Goal: Task Accomplishment & Management: Manage account settings

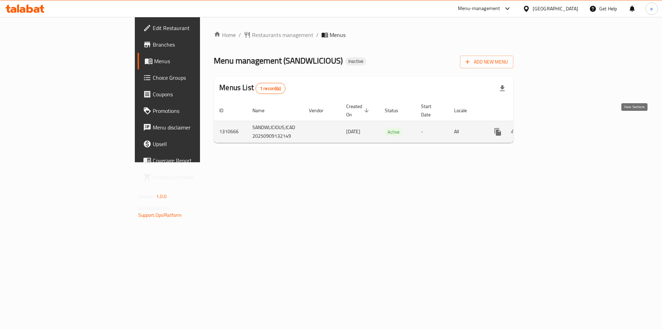
click at [552, 128] on icon "enhanced table" at bounding box center [548, 132] width 8 height 8
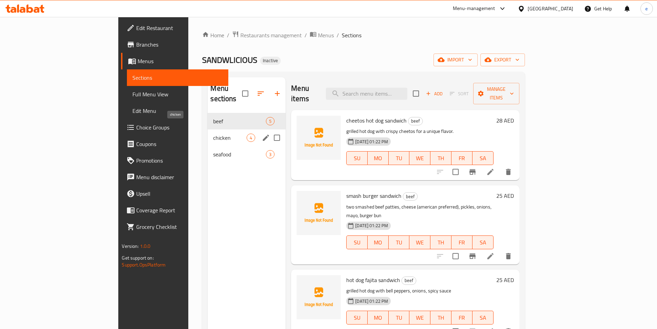
click at [213, 134] on span "chicken" at bounding box center [229, 138] width 33 height 8
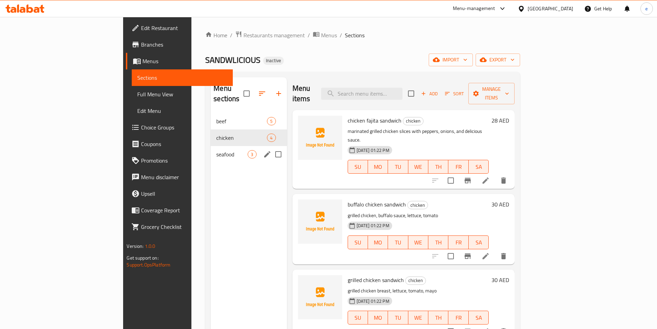
click at [216, 150] on span "seafood" at bounding box center [231, 154] width 31 height 8
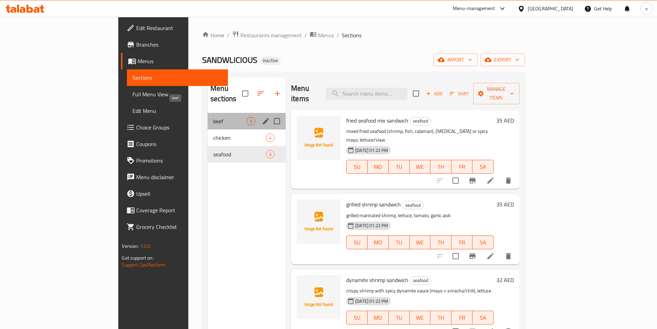
click at [213, 117] on span "beef" at bounding box center [229, 121] width 33 height 8
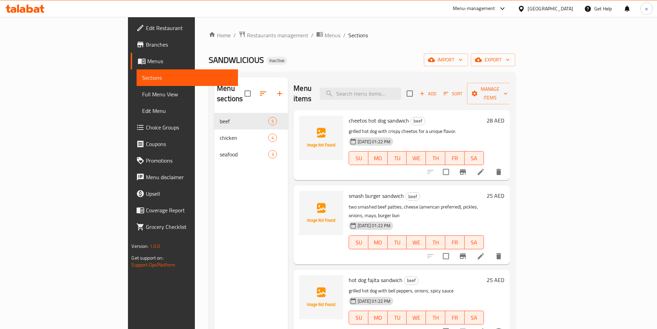
click at [146, 129] on span "Choice Groups" at bounding box center [189, 127] width 86 height 8
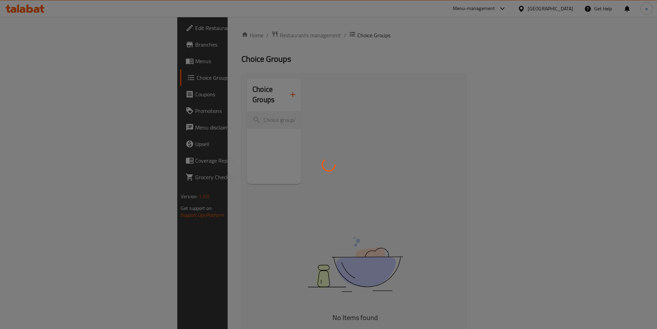
click at [28, 63] on div at bounding box center [328, 164] width 657 height 329
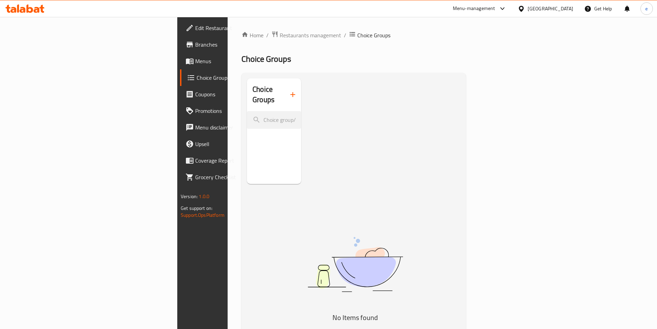
click at [195, 63] on span "Menus" at bounding box center [238, 61] width 86 height 8
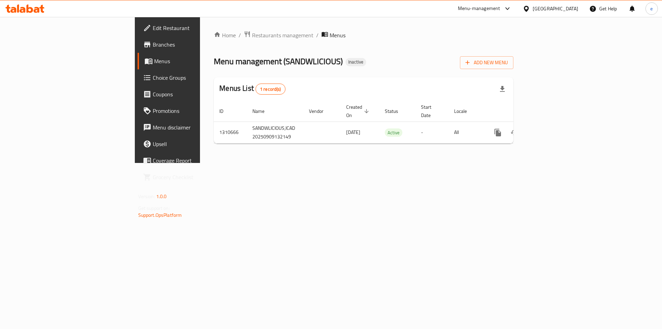
click at [153, 43] on span "Branches" at bounding box center [196, 44] width 87 height 8
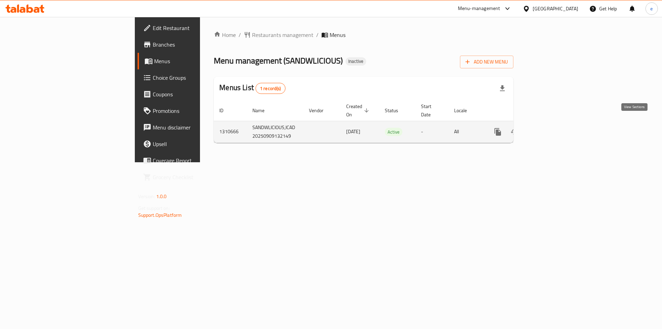
click at [552, 128] on icon "enhanced table" at bounding box center [548, 132] width 8 height 8
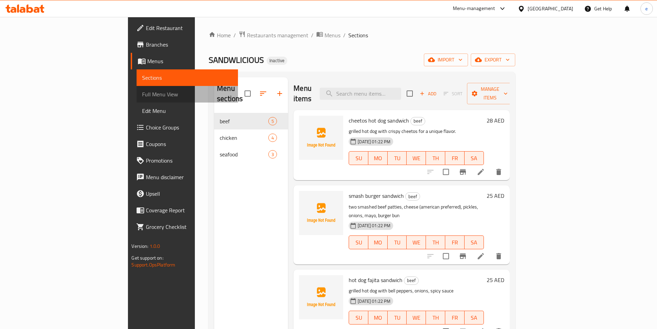
click at [142, 95] on span "Full Menu View" at bounding box center [187, 94] width 90 height 8
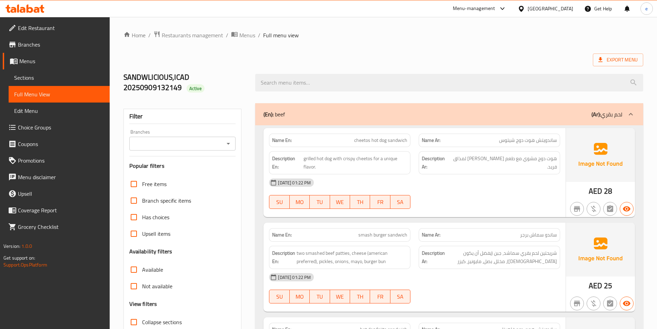
scroll to position [69, 0]
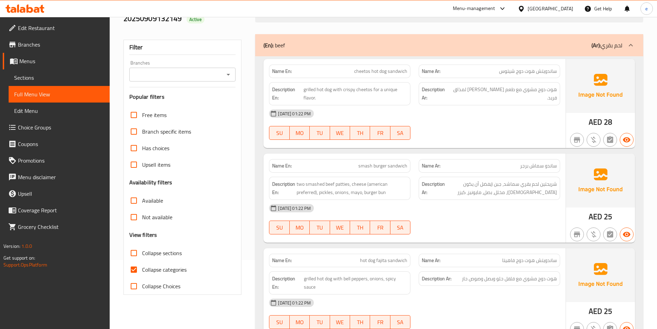
click at [133, 271] on input "Collapse categories" at bounding box center [134, 269] width 17 height 17
checkbox input "false"
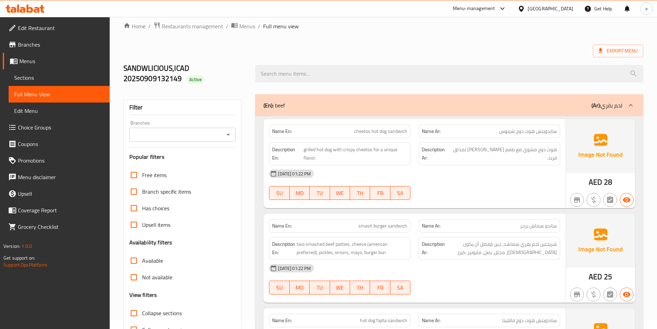
scroll to position [8, 0]
click at [629, 106] on icon at bounding box center [631, 106] width 8 height 8
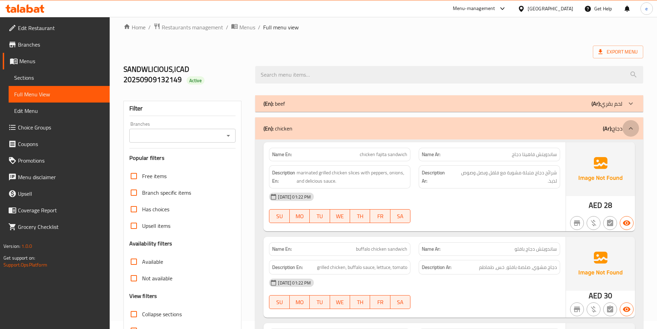
click at [629, 126] on icon at bounding box center [631, 128] width 8 height 8
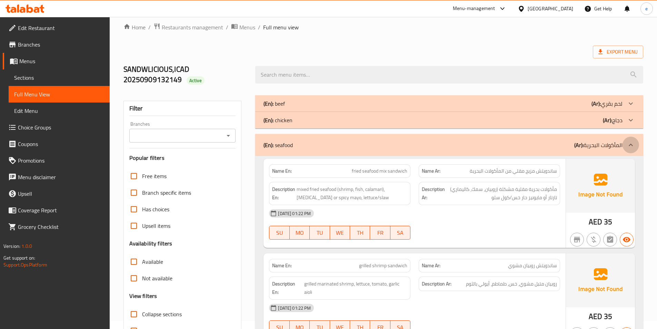
click at [630, 143] on icon at bounding box center [631, 145] width 8 height 8
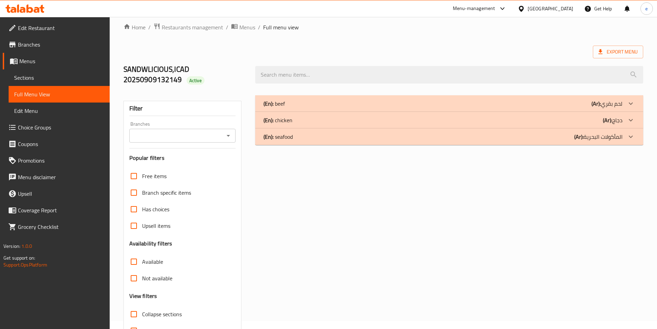
click at [613, 142] on div "(En): seafood (Ar): المأكولات البحرية" at bounding box center [449, 136] width 388 height 17
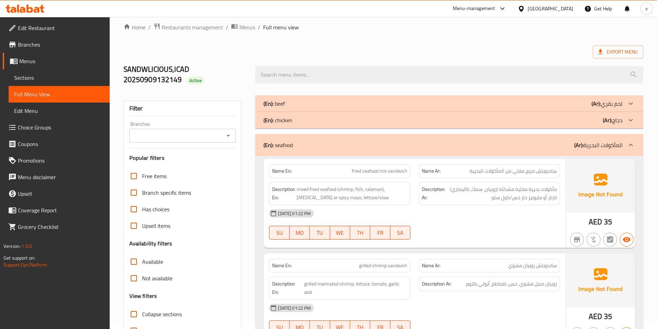
click at [620, 121] on p "(Ar): دجاج" at bounding box center [613, 120] width 20 height 8
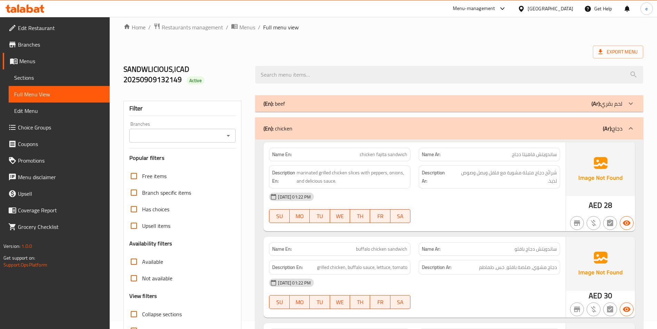
click at [623, 106] on div at bounding box center [631, 103] width 17 height 17
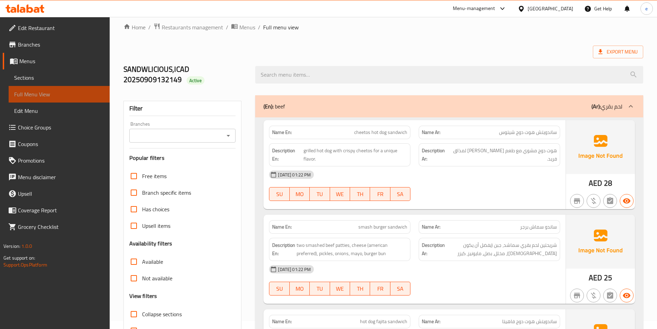
click at [64, 91] on span "Full Menu View" at bounding box center [59, 94] width 90 height 8
click at [24, 62] on span "Menus" at bounding box center [61, 61] width 85 height 8
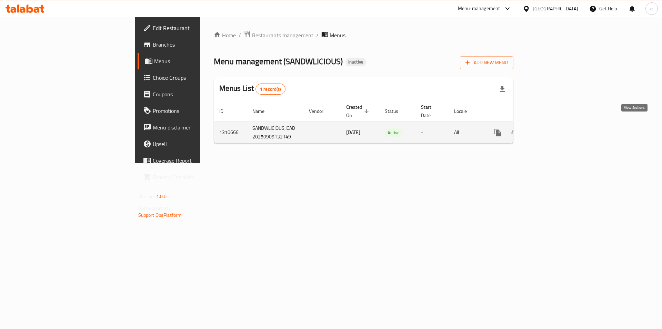
click at [552, 128] on icon "enhanced table" at bounding box center [548, 132] width 8 height 8
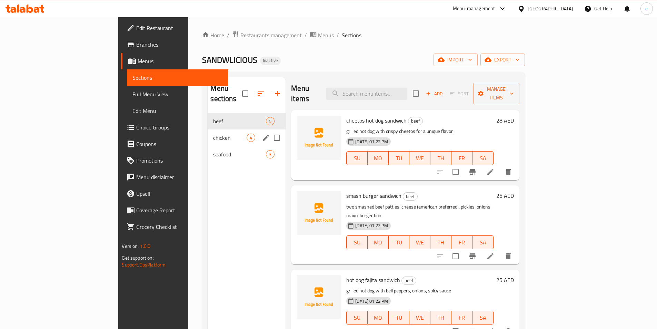
click at [208, 133] on div "chicken 4" at bounding box center [247, 137] width 78 height 17
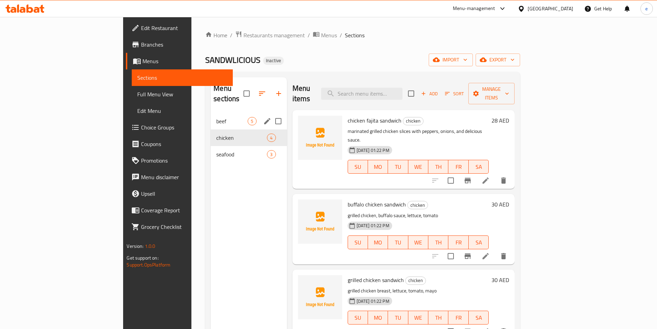
click at [211, 113] on div "beef 5" at bounding box center [249, 121] width 76 height 17
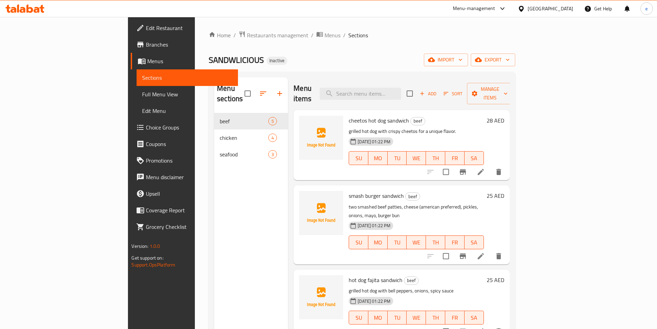
click at [147, 63] on span "Menus" at bounding box center [189, 61] width 85 height 8
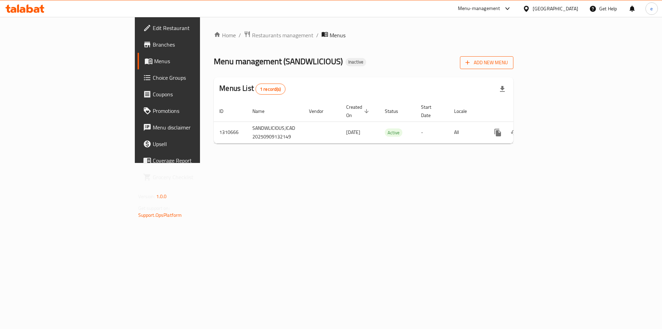
click at [508, 58] on span "Add New Menu" at bounding box center [487, 62] width 42 height 9
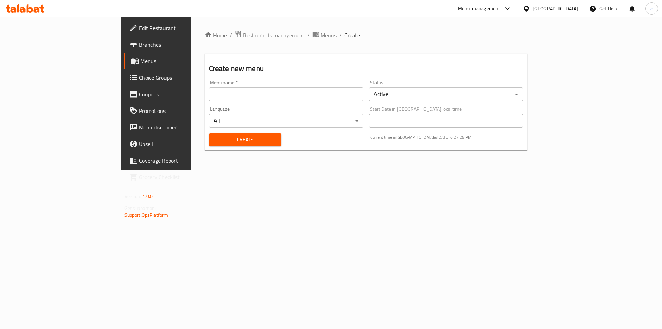
click at [209, 89] on input "text" at bounding box center [286, 94] width 155 height 14
type input "[DATE]"
click at [215, 135] on span "Create" at bounding box center [245, 139] width 61 height 9
click at [140, 61] on span "Menus" at bounding box center [183, 61] width 86 height 8
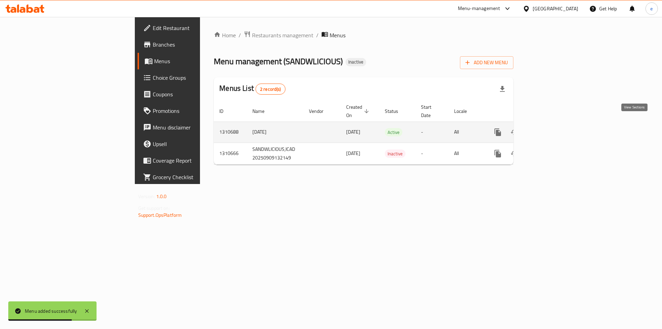
click at [552, 128] on icon "enhanced table" at bounding box center [548, 132] width 8 height 8
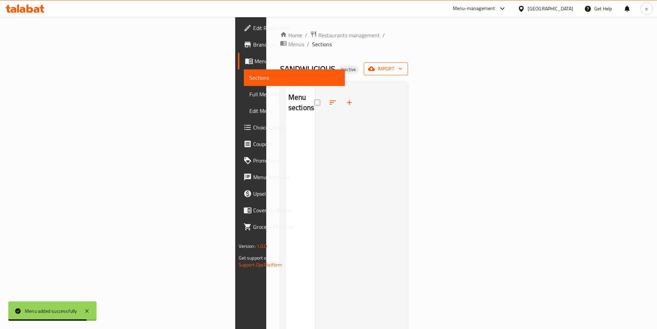
click at [403, 65] on span "import" at bounding box center [386, 69] width 33 height 9
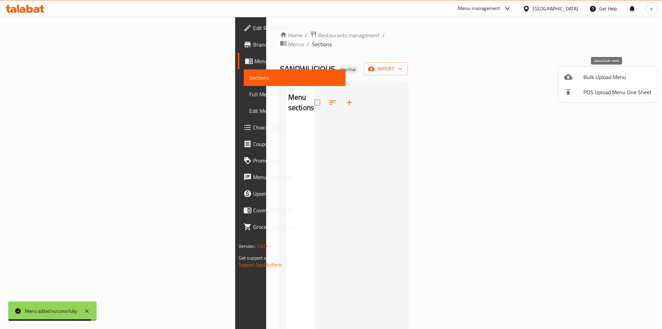
click at [595, 75] on span "Bulk Upload Menu" at bounding box center [618, 77] width 68 height 8
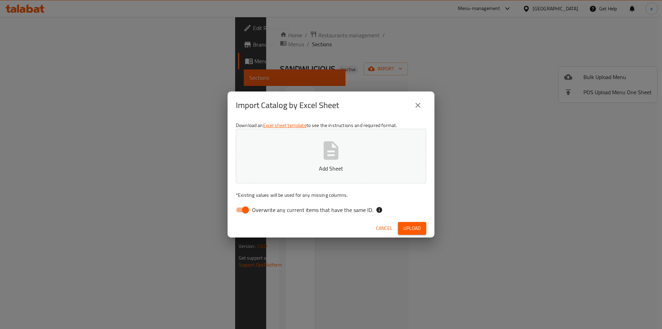
click at [344, 156] on button "Add Sheet" at bounding box center [331, 156] width 190 height 55
drag, startPoint x: 264, startPoint y: 216, endPoint x: 255, endPoint y: 210, distance: 10.4
click at [264, 216] on label "Overwrite any current items that have the same ID." at bounding box center [302, 209] width 141 height 13
click at [264, 216] on input "Overwrite any current items that have the same ID." at bounding box center [245, 209] width 39 height 13
checkbox input "false"
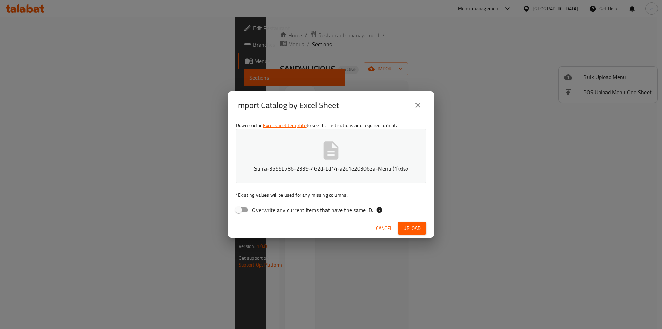
click at [412, 228] on span "Upload" at bounding box center [412, 228] width 17 height 9
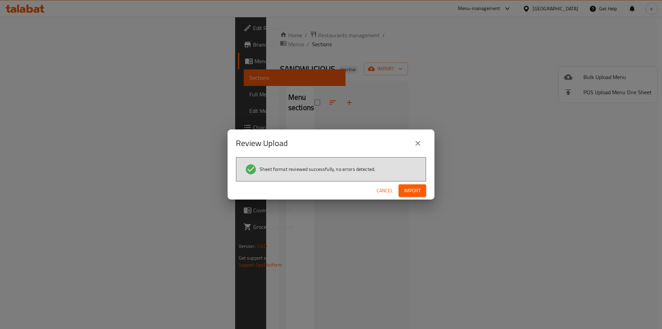
click at [406, 188] on span "Import" at bounding box center [412, 190] width 17 height 9
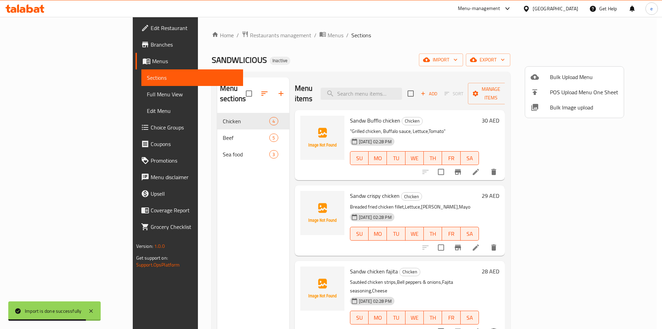
click at [53, 125] on div at bounding box center [331, 164] width 662 height 329
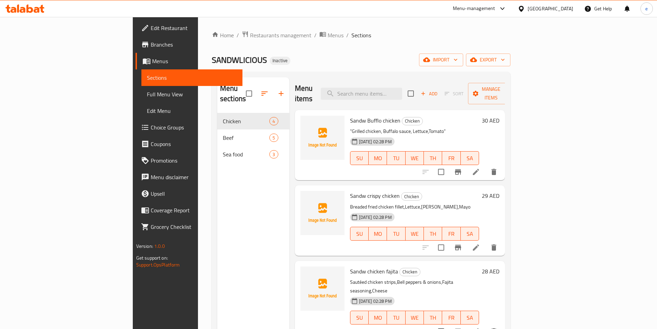
click at [151, 125] on span "Choice Groups" at bounding box center [194, 127] width 86 height 8
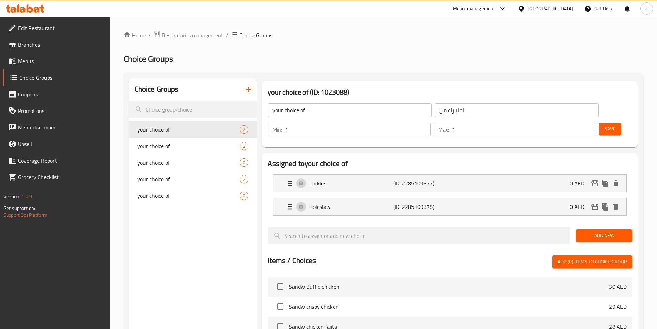
click at [245, 88] on icon "button" at bounding box center [248, 89] width 8 height 8
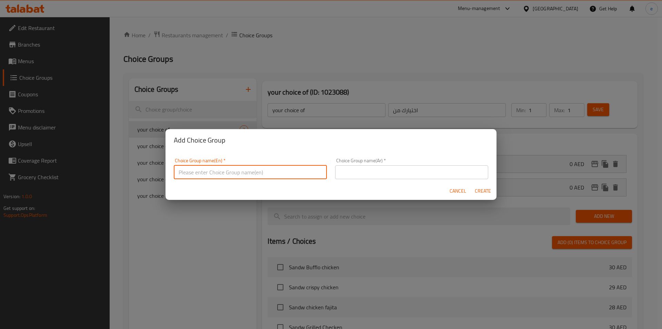
click at [281, 176] on input "text" at bounding box center [250, 172] width 153 height 14
type input "غ"
type input "add on's"
click at [343, 176] on input "text" at bounding box center [411, 172] width 153 height 14
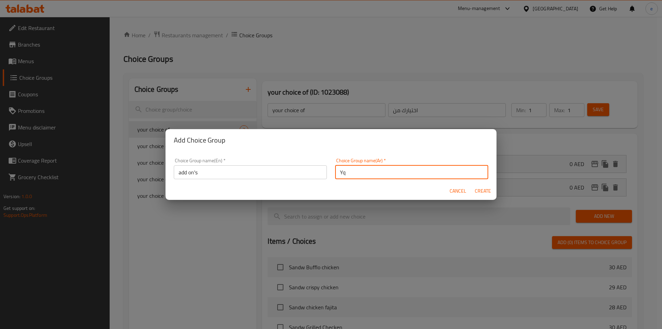
type input "Y"
type input "إضافات"
click at [480, 190] on span "Create" at bounding box center [483, 191] width 17 height 9
type input "add on's"
type input "إضافات"
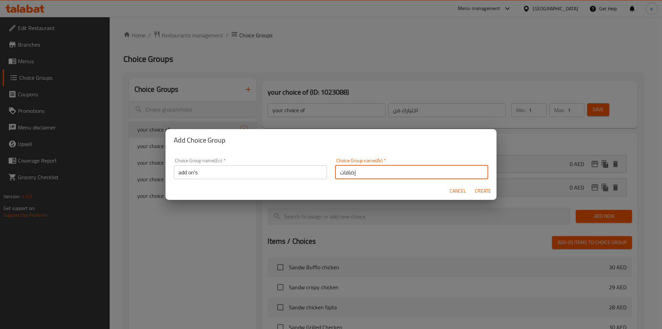
type input "0"
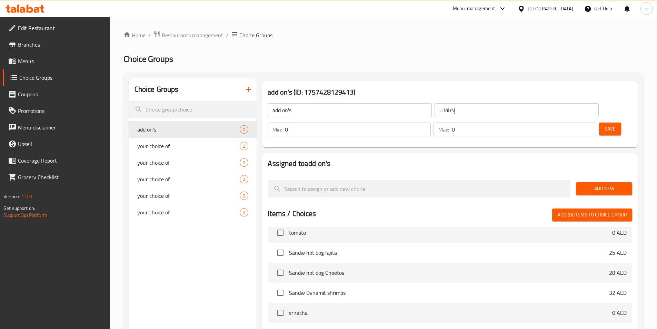
click at [585, 184] on span "Add New" at bounding box center [604, 188] width 45 height 9
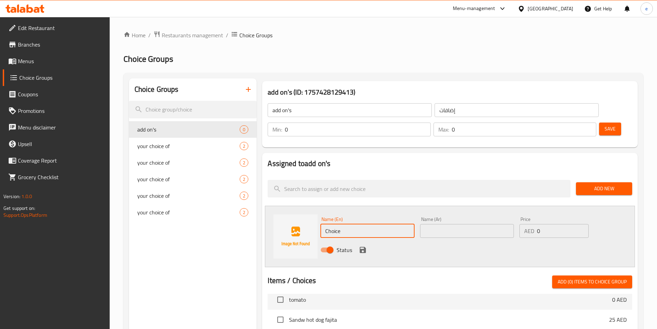
click at [370, 224] on input "Choice" at bounding box center [368, 231] width 94 height 14
click at [373, 224] on input "Choice" at bounding box center [368, 231] width 94 height 14
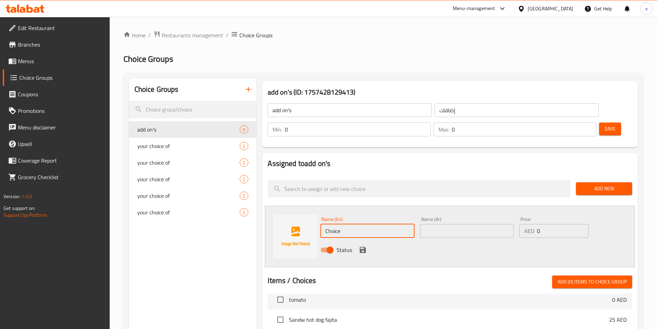
click at [373, 224] on input "Choice" at bounding box center [368, 231] width 94 height 14
type input "ؤ"
type input "m"
type input "combo meal"
click at [439, 224] on input "text" at bounding box center [467, 231] width 94 height 14
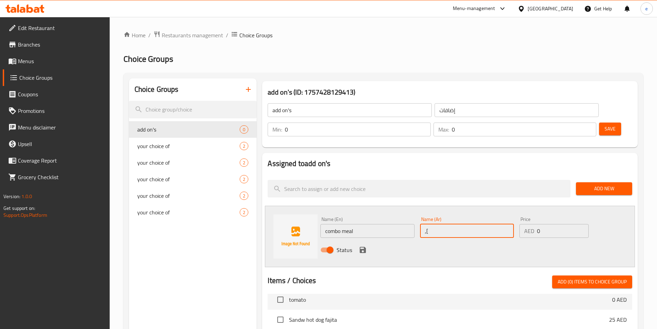
type input ","
type input "وجبة كومبو"
click at [492, 214] on div "Name (Ar) وجبة كومبو Name (Ar)" at bounding box center [467, 227] width 99 height 27
click at [549, 224] on input "0" at bounding box center [562, 231] width 51 height 14
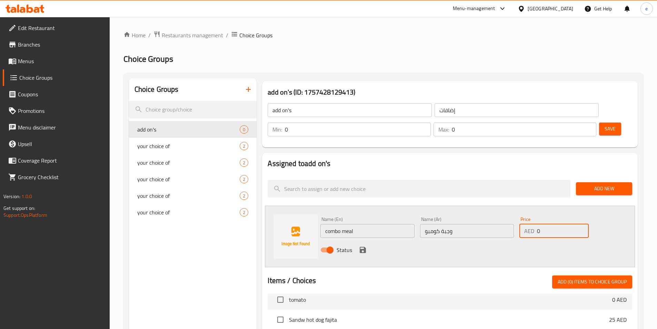
click at [549, 224] on input "0" at bounding box center [562, 231] width 51 height 14
type input "10"
click at [532, 240] on div "Status" at bounding box center [467, 249] width 299 height 19
click at [365, 247] on icon "save" at bounding box center [363, 250] width 6 height 6
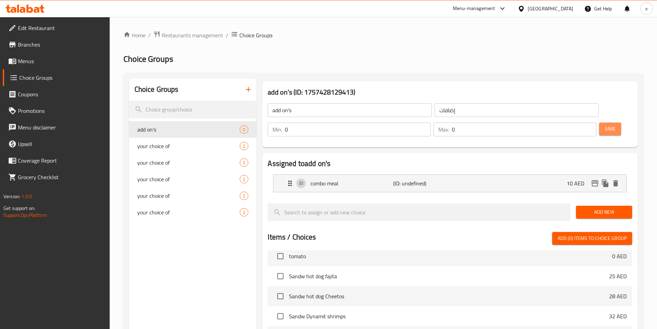
click at [605, 122] on button "Save" at bounding box center [610, 128] width 22 height 13
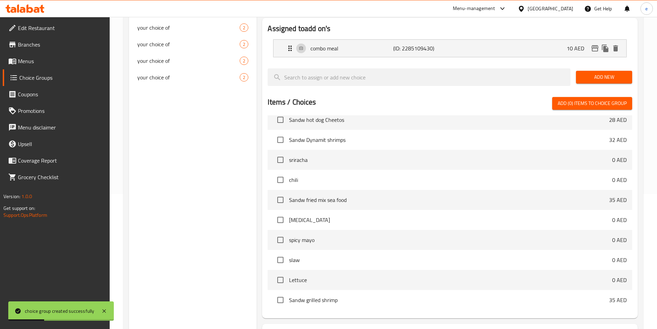
scroll to position [175, 0]
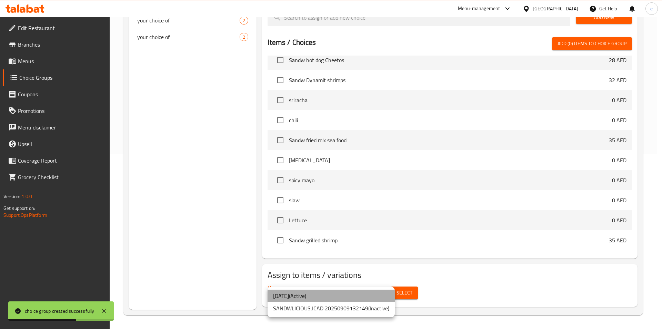
click at [316, 297] on li "[DATE] ( Active )" at bounding box center [331, 295] width 127 height 12
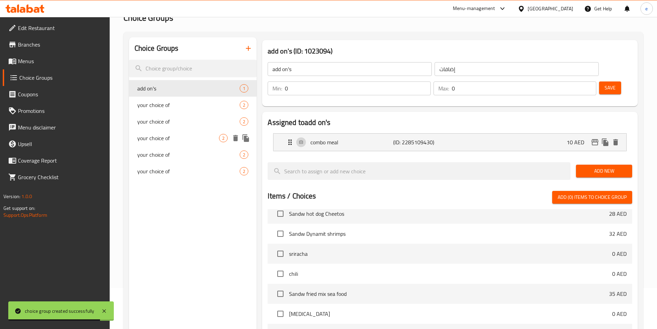
scroll to position [0, 0]
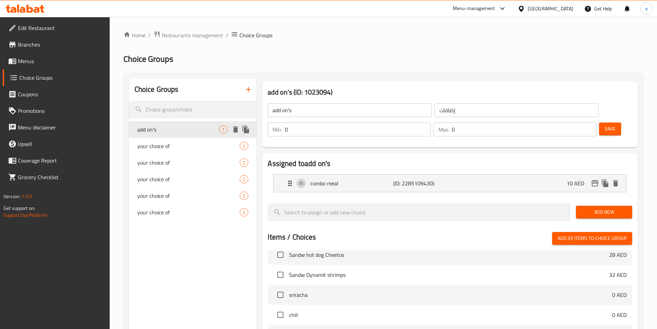
click at [202, 130] on span "add on's" at bounding box center [178, 129] width 82 height 8
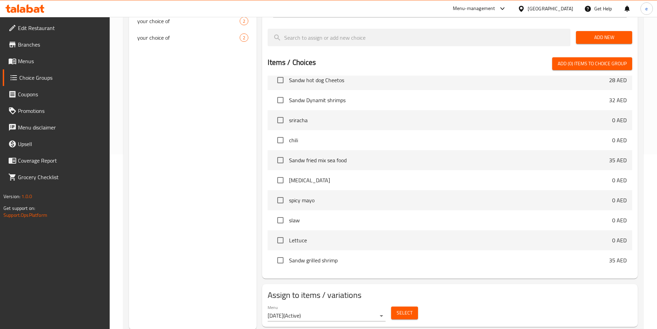
scroll to position [175, 0]
click at [403, 308] on span "Select" at bounding box center [405, 312] width 16 height 9
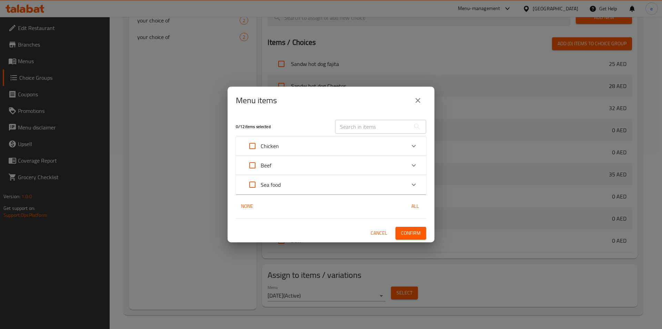
click at [259, 144] on input "Expand" at bounding box center [252, 146] width 17 height 17
checkbox input "true"
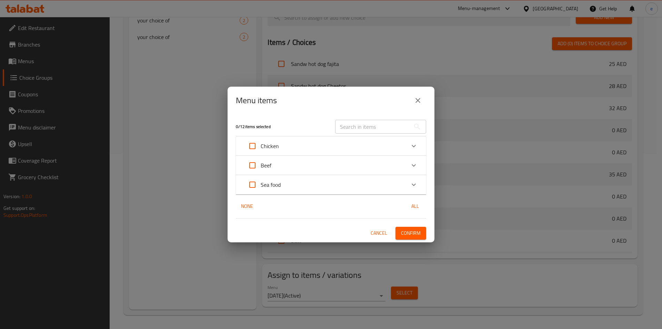
checkbox input "true"
click at [255, 161] on input "Expand" at bounding box center [252, 165] width 17 height 17
checkbox input "true"
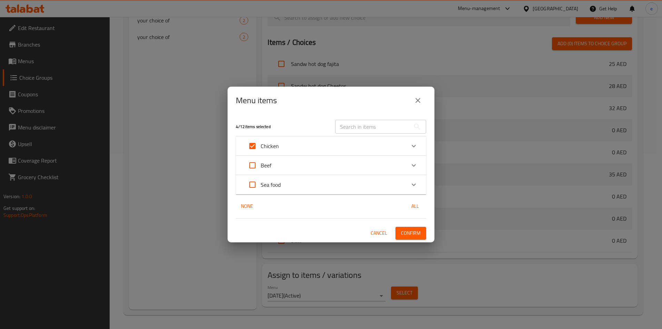
checkbox input "true"
click at [251, 178] on input "Expand" at bounding box center [252, 184] width 17 height 17
checkbox input "true"
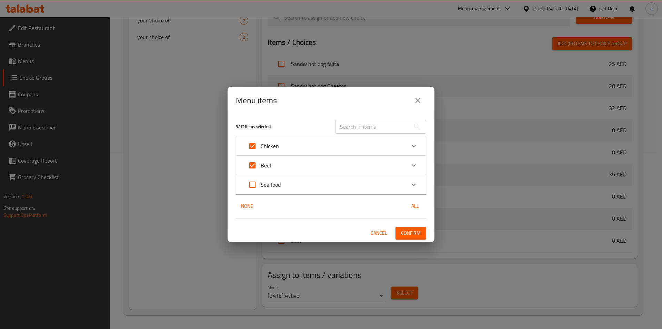
checkbox input "true"
click at [415, 144] on icon "Expand" at bounding box center [414, 146] width 8 height 8
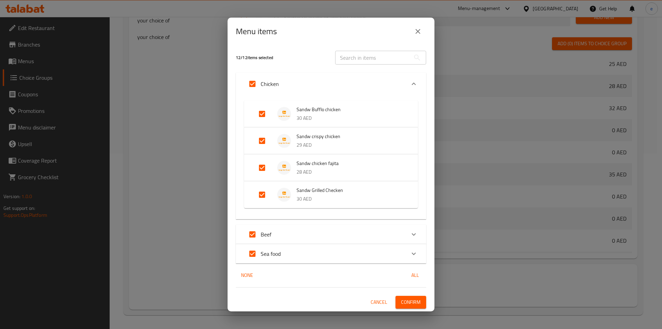
click at [413, 301] on span "Confirm" at bounding box center [411, 302] width 20 height 9
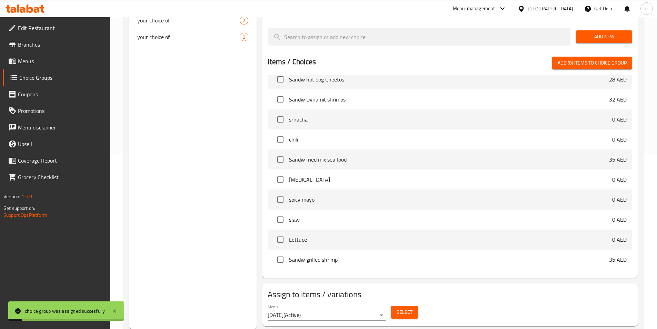
click at [23, 65] on span "Menus" at bounding box center [61, 61] width 86 height 8
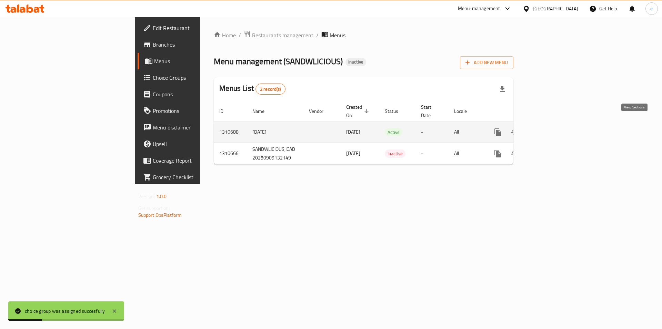
click at [551, 129] on icon "enhanced table" at bounding box center [548, 132] width 6 height 6
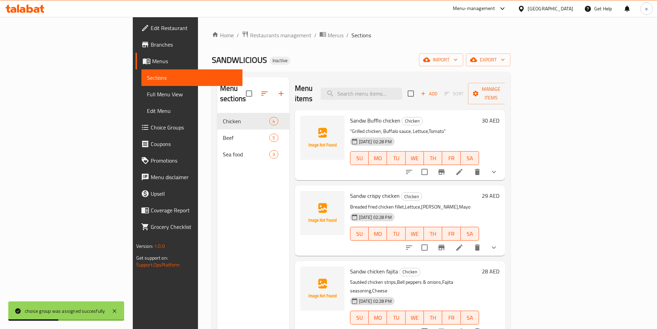
click at [147, 94] on span "Full Menu View" at bounding box center [192, 94] width 90 height 8
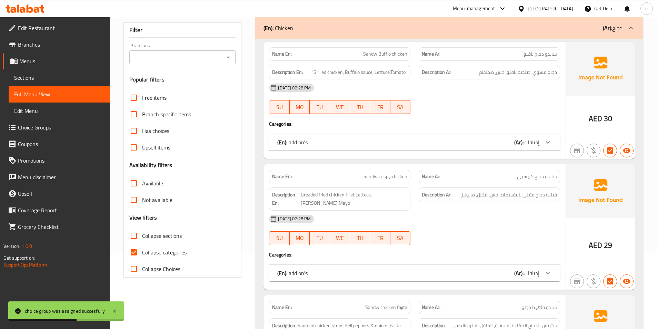
scroll to position [138, 0]
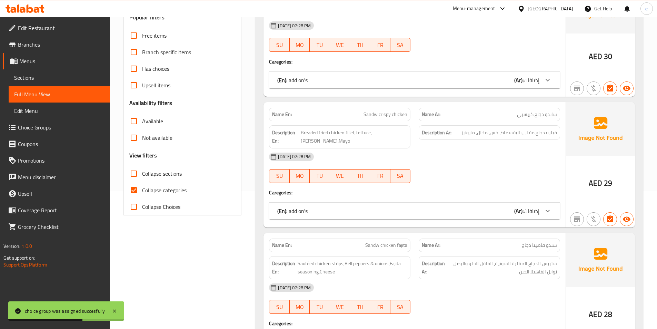
click at [153, 188] on span "Collapse categories" at bounding box center [164, 190] width 45 height 8
click at [142, 188] on input "Collapse categories" at bounding box center [134, 190] width 17 height 17
checkbox input "false"
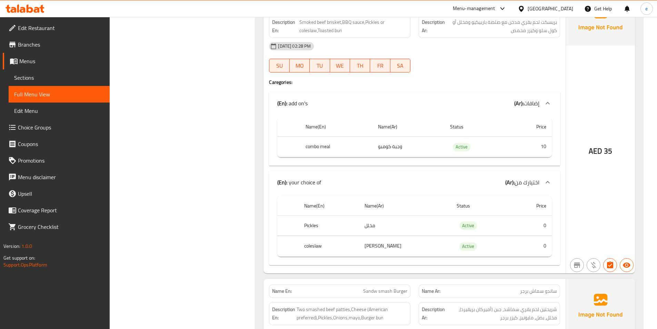
scroll to position [1001, 0]
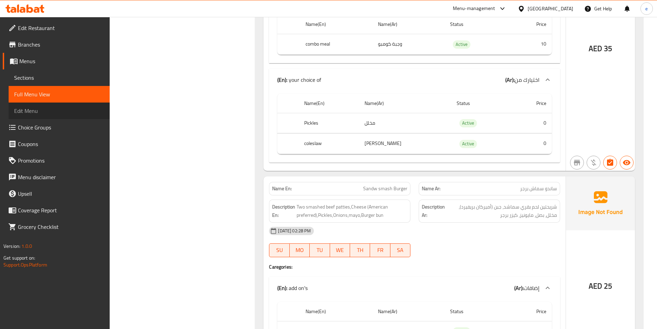
click at [28, 112] on span "Edit Menu" at bounding box center [59, 111] width 90 height 8
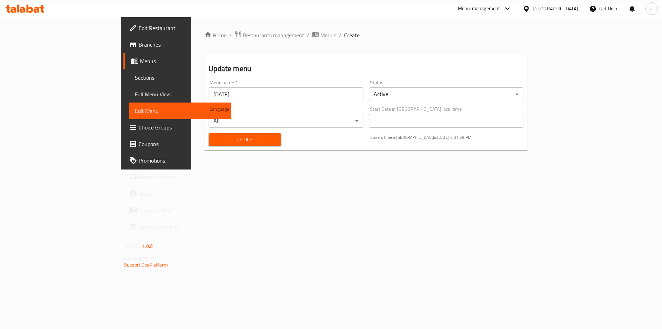
click at [135, 90] on span "Full Menu View" at bounding box center [180, 94] width 91 height 8
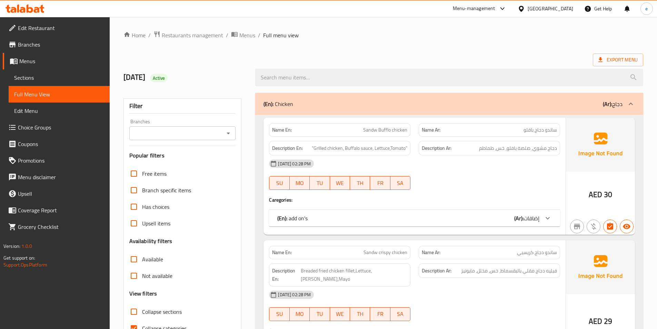
click at [36, 112] on span "Edit Menu" at bounding box center [59, 111] width 90 height 8
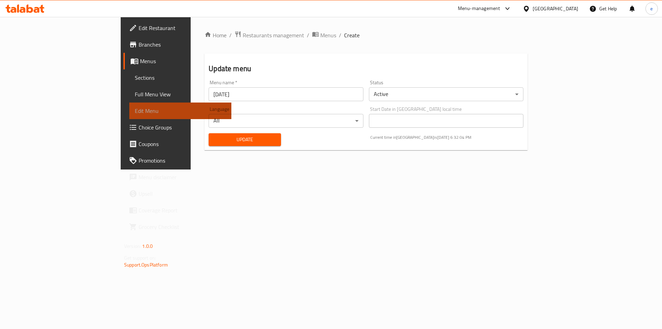
click at [135, 111] on span "Edit Menu" at bounding box center [180, 111] width 91 height 8
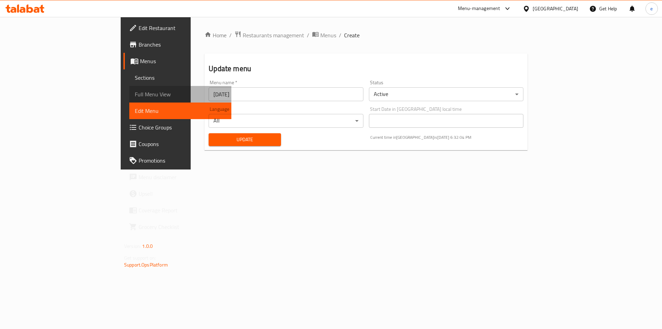
click at [135, 96] on span "Full Menu View" at bounding box center [180, 94] width 91 height 8
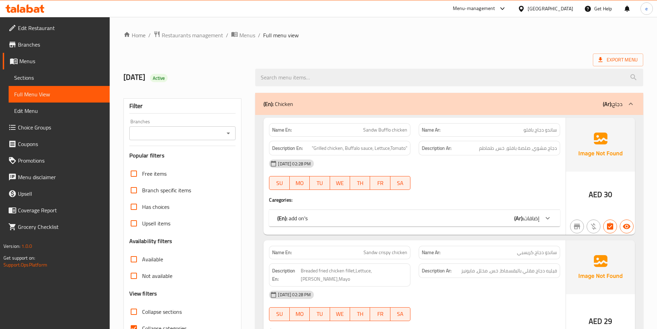
click at [455, 102] on div "(En): Chicken (Ar): دجاج" at bounding box center [443, 104] width 359 height 8
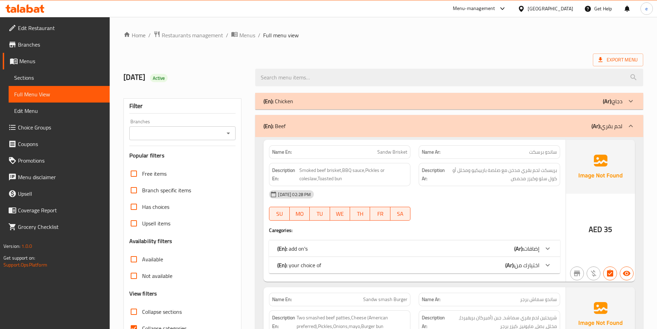
click at [24, 77] on span "Sections" at bounding box center [59, 77] width 90 height 8
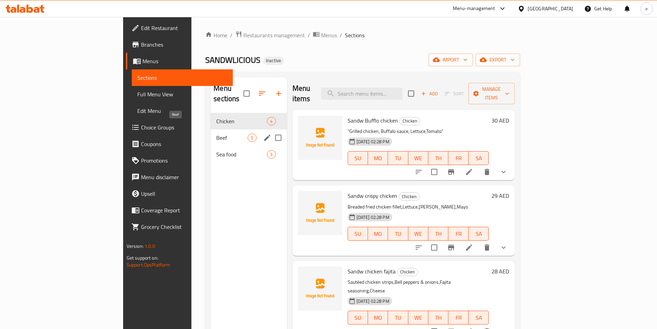
click at [216, 134] on span "Beef" at bounding box center [231, 138] width 31 height 8
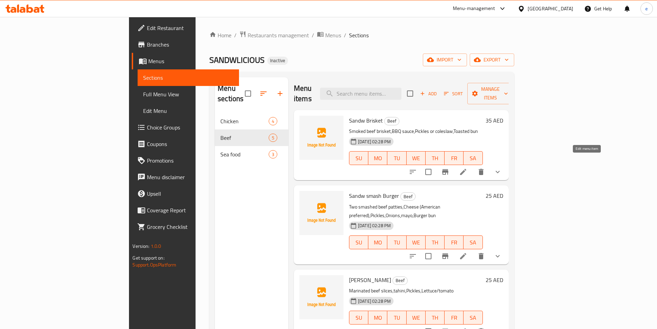
click at [466, 169] on icon at bounding box center [463, 172] width 6 height 6
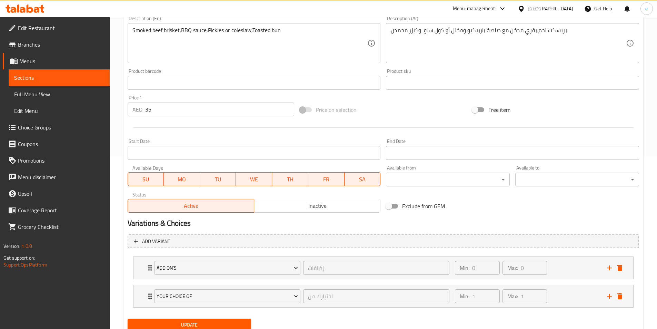
scroll to position [198, 0]
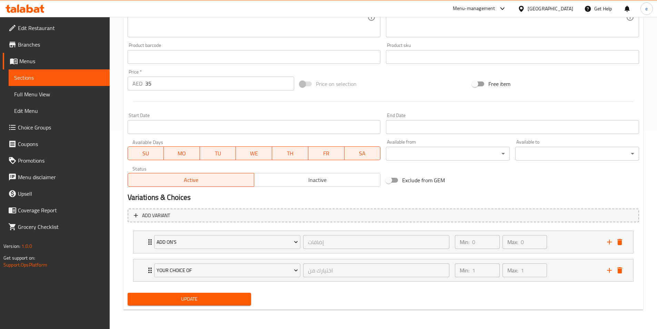
click at [43, 59] on span "Menus" at bounding box center [61, 61] width 85 height 8
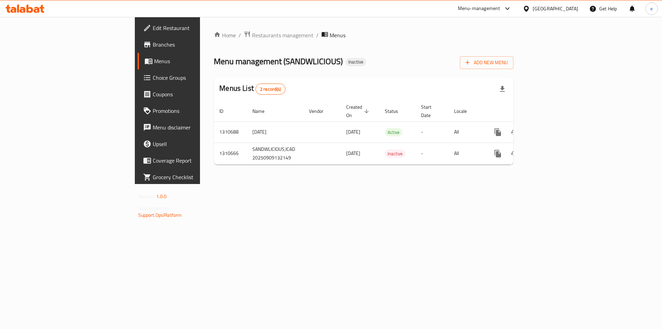
click at [154, 63] on span "Menus" at bounding box center [197, 61] width 86 height 8
click at [154, 62] on span "Menus" at bounding box center [197, 61] width 86 height 8
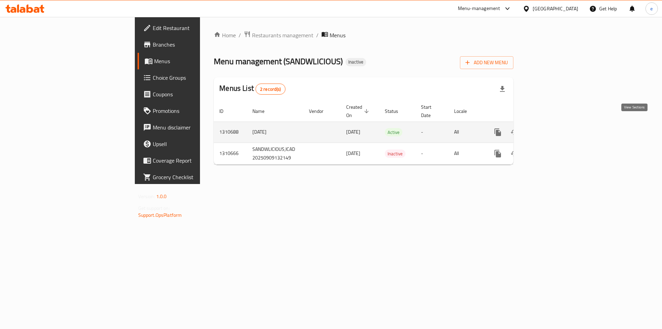
click at [552, 128] on icon "enhanced table" at bounding box center [548, 132] width 8 height 8
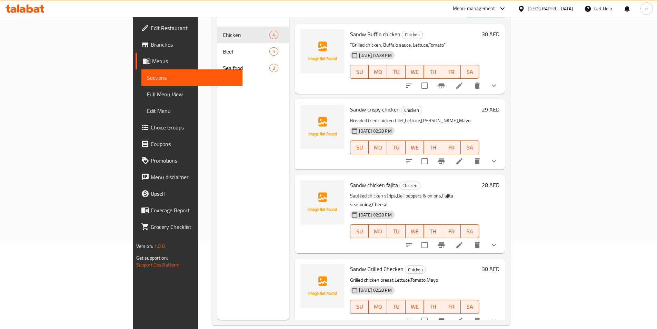
scroll to position [97, 0]
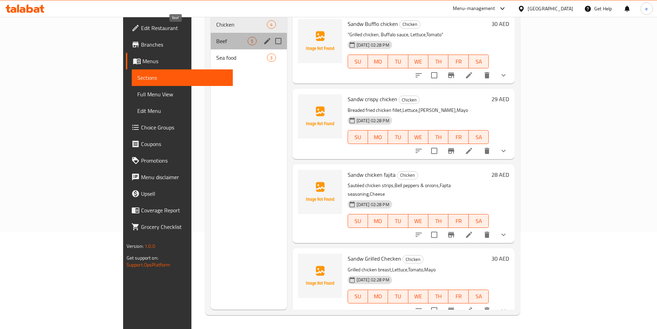
click at [216, 37] on span "Beef" at bounding box center [231, 41] width 31 height 8
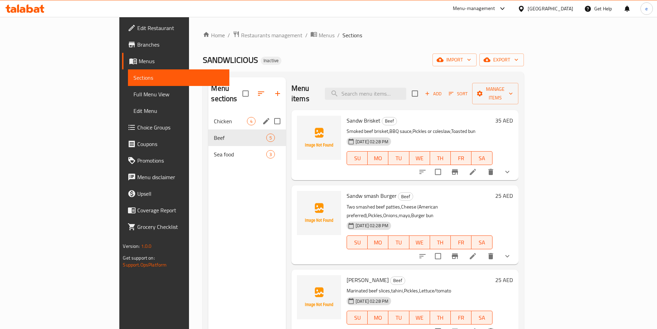
click at [214, 117] on span "Chicken" at bounding box center [230, 121] width 33 height 8
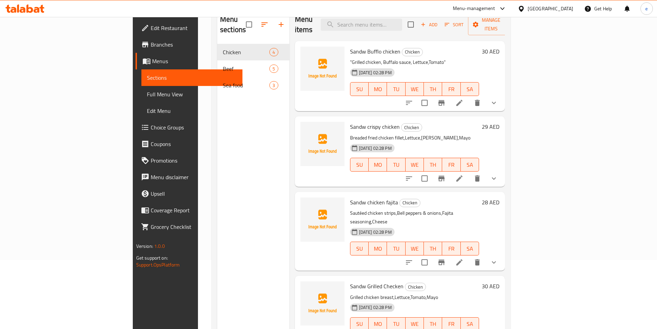
scroll to position [97, 0]
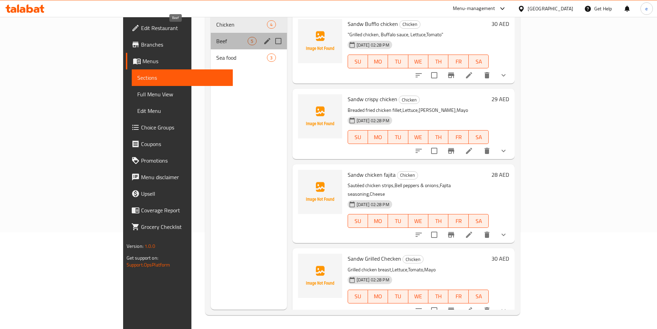
drag, startPoint x: 170, startPoint y: 30, endPoint x: 181, endPoint y: 33, distance: 11.8
click at [216, 37] on span "Beef" at bounding box center [231, 41] width 31 height 8
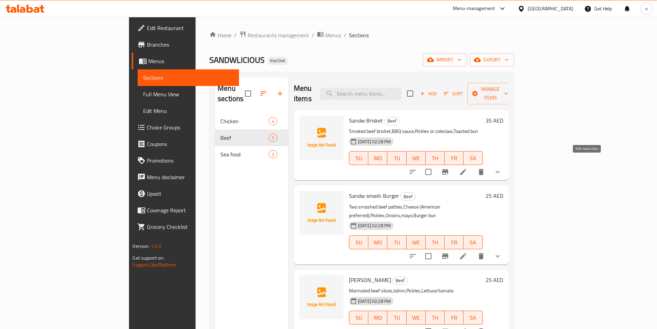
click at [466, 169] on icon at bounding box center [463, 172] width 6 height 6
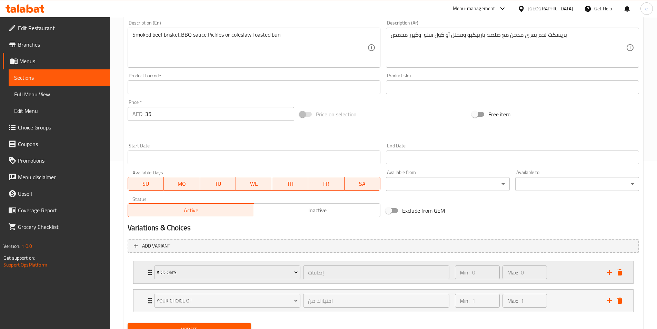
scroll to position [198, 0]
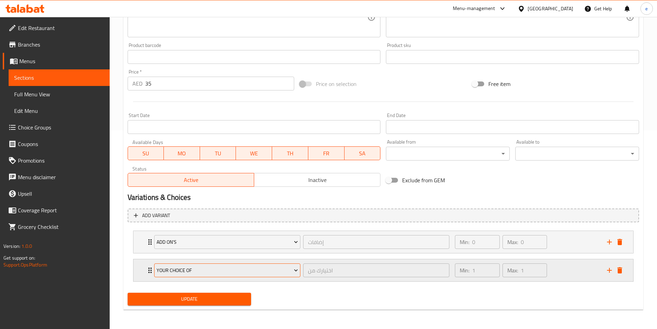
click at [289, 271] on span "your choice of" at bounding box center [227, 270] width 141 height 9
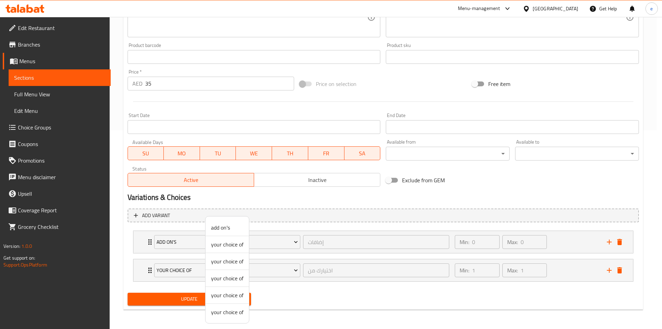
click at [296, 268] on div at bounding box center [331, 164] width 662 height 329
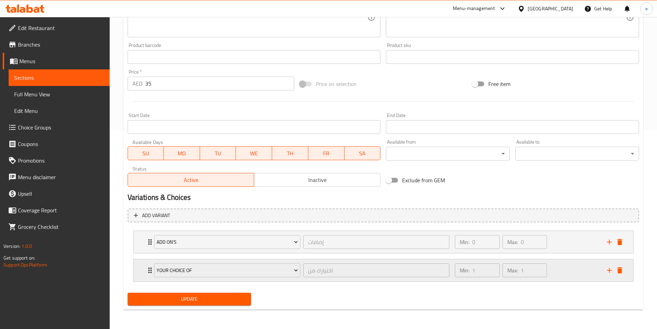
click at [588, 272] on div "Min: 1 ​ Max: 1 ​" at bounding box center [527, 270] width 152 height 22
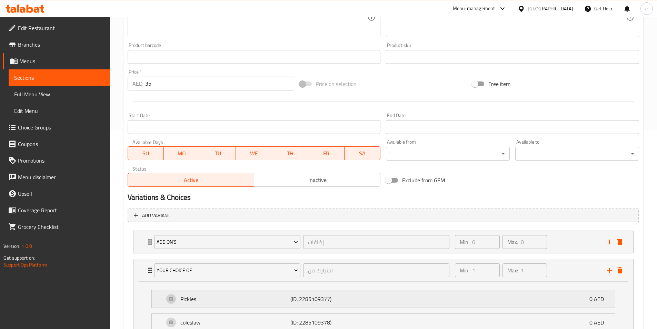
scroll to position [259, 0]
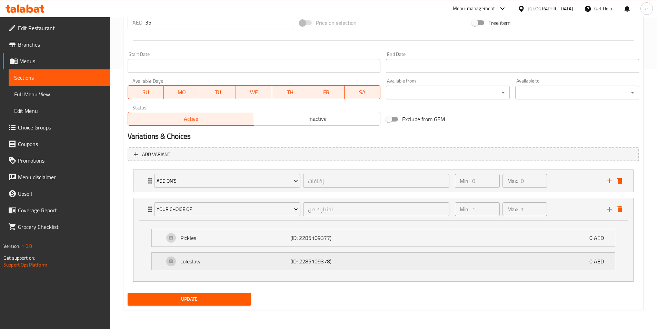
click at [311, 267] on div "coleslaw (ID: 2285109378) 0 AED" at bounding box center [385, 261] width 443 height 17
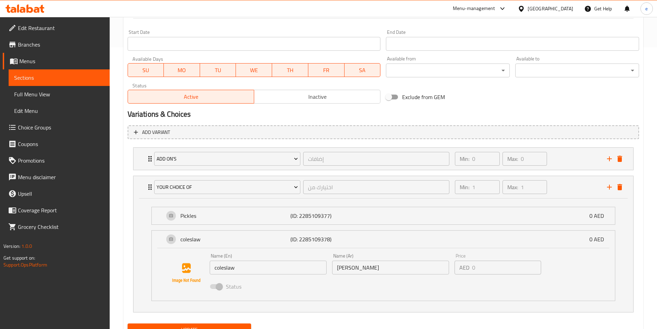
scroll to position [294, 0]
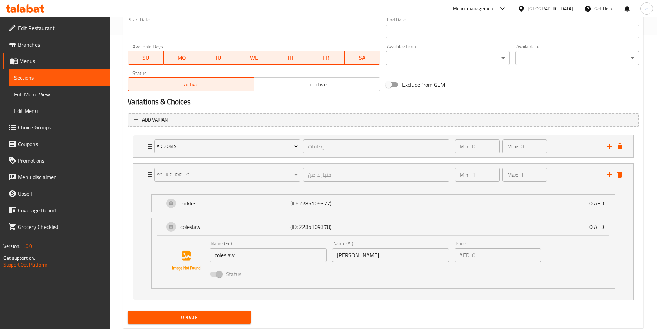
click at [368, 254] on input "[PERSON_NAME]" at bounding box center [390, 255] width 117 height 14
click at [351, 256] on input "[PERSON_NAME]" at bounding box center [390, 255] width 117 height 14
click at [346, 257] on input "[PERSON_NAME]" at bounding box center [390, 255] width 117 height 14
click at [348, 257] on input "[PERSON_NAME]" at bounding box center [390, 255] width 117 height 14
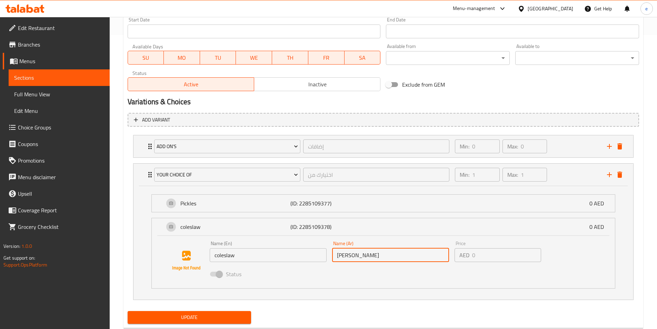
click at [353, 253] on input "[PERSON_NAME]" at bounding box center [390, 255] width 117 height 14
click at [348, 256] on input "[PERSON_NAME]" at bounding box center [390, 255] width 117 height 14
click at [355, 256] on input "[PERSON_NAME]" at bounding box center [390, 255] width 117 height 14
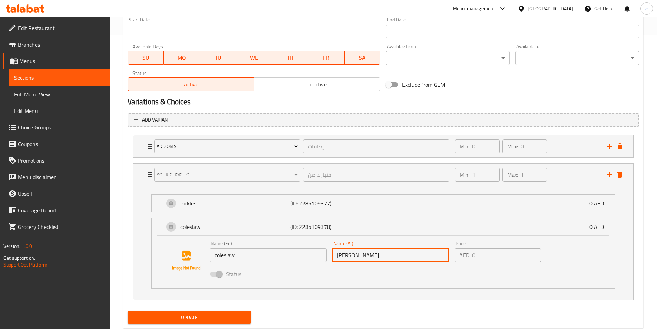
click at [370, 253] on input "[PERSON_NAME]" at bounding box center [390, 255] width 117 height 14
click at [326, 274] on div "Status" at bounding box center [391, 274] width 368 height 19
click at [353, 311] on div "Update" at bounding box center [383, 317] width 517 height 18
click at [37, 59] on span "Menus" at bounding box center [61, 61] width 85 height 8
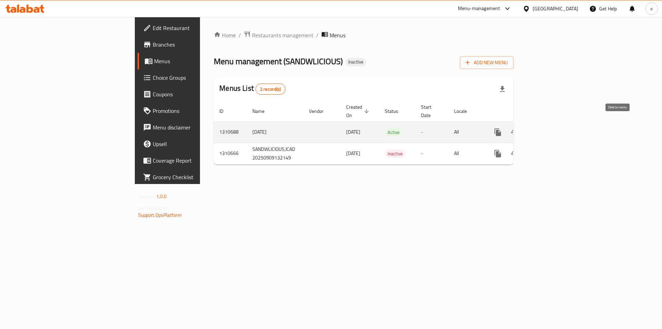
click at [540, 129] on button "enhanced table" at bounding box center [531, 132] width 17 height 17
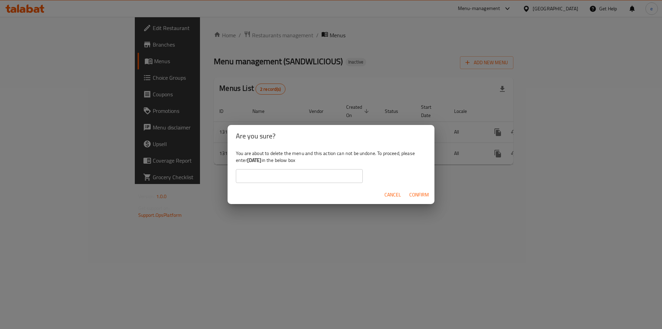
click at [255, 177] on input "text" at bounding box center [299, 176] width 127 height 14
click at [287, 170] on input "text" at bounding box center [299, 176] width 127 height 14
type input "[DATE]"
click at [420, 191] on span "Confirm" at bounding box center [420, 194] width 20 height 9
click at [392, 243] on div "Are you sure? You are about to delete the menu and this action can not be undon…" at bounding box center [331, 164] width 662 height 329
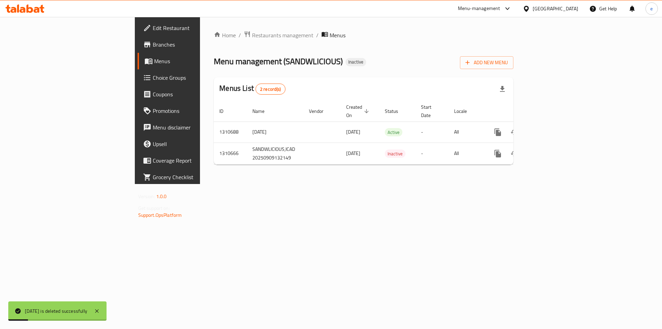
click at [308, 184] on div "Home / Restaurants management / Menus Menu management ( SANDWLICIOUS ) Inactive…" at bounding box center [363, 100] width 327 height 167
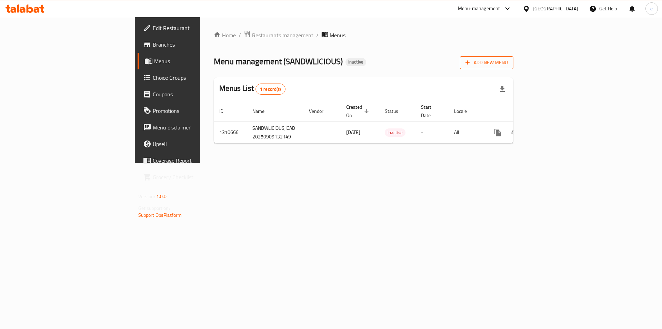
click at [508, 64] on span "Add New Menu" at bounding box center [487, 62] width 42 height 9
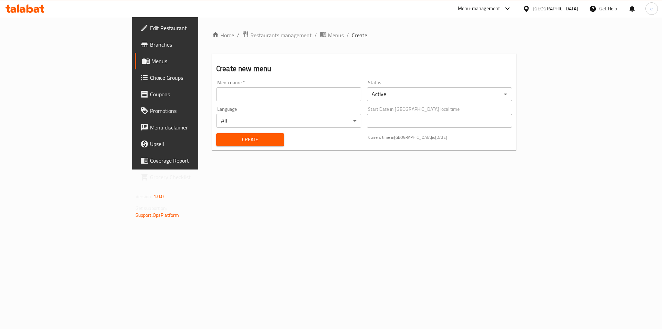
click at [216, 95] on input "text" at bounding box center [288, 94] width 145 height 14
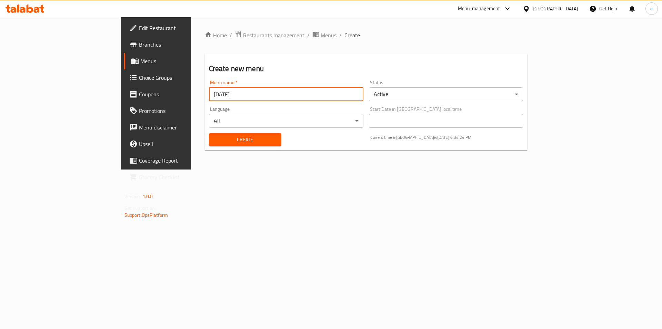
drag, startPoint x: 137, startPoint y: 94, endPoint x: 125, endPoint y: 92, distance: 11.9
click at [205, 92] on div "Create new menu Menu name   * [DATE] Menu name * Status Active ​ Language All ​…" at bounding box center [366, 101] width 323 height 97
type input "[DATE]"
click at [215, 141] on span "Create" at bounding box center [245, 139] width 61 height 9
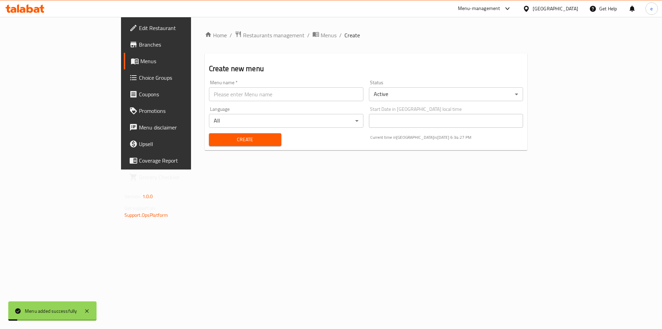
click at [140, 58] on span "Menus" at bounding box center [183, 61] width 86 height 8
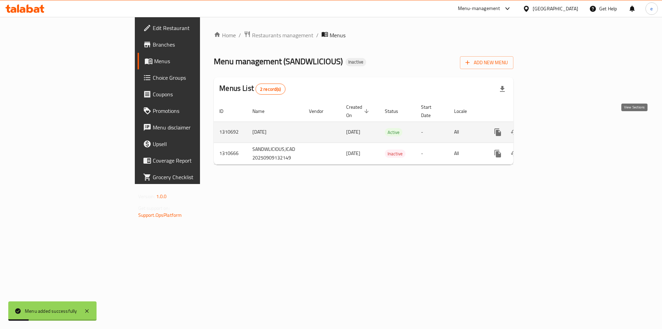
click at [551, 129] on icon "enhanced table" at bounding box center [548, 132] width 6 height 6
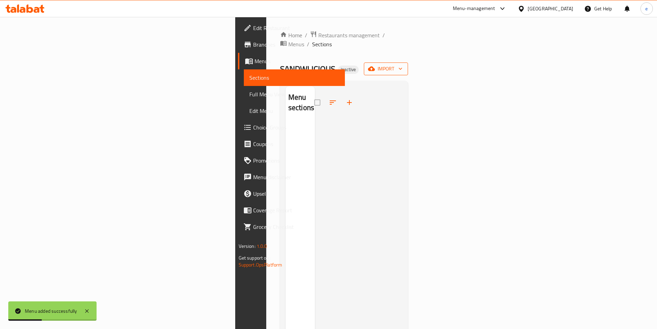
click at [403, 65] on span "import" at bounding box center [386, 69] width 33 height 9
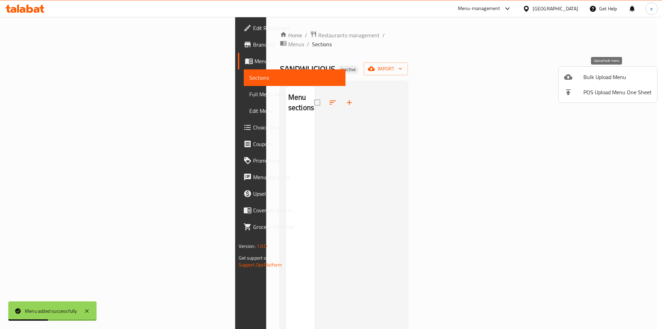
click at [588, 80] on span "Bulk Upload Menu" at bounding box center [618, 77] width 68 height 8
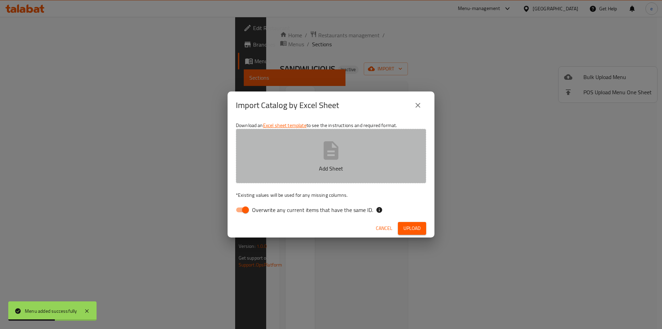
click at [357, 150] on button "Add Sheet" at bounding box center [331, 156] width 190 height 55
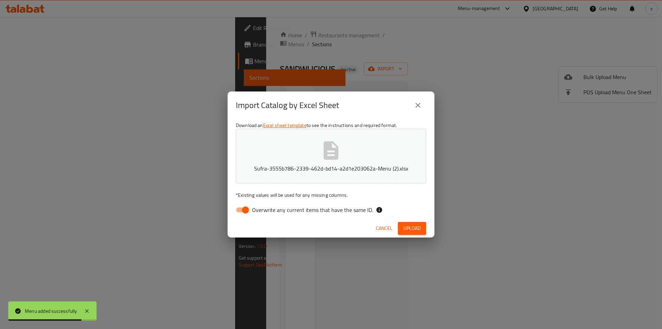
click at [346, 214] on span "Overwrite any current items that have the same ID." at bounding box center [312, 210] width 121 height 8
click at [265, 214] on input "Overwrite any current items that have the same ID." at bounding box center [245, 209] width 39 height 13
checkbox input "false"
click at [419, 226] on span "Upload" at bounding box center [412, 228] width 17 height 9
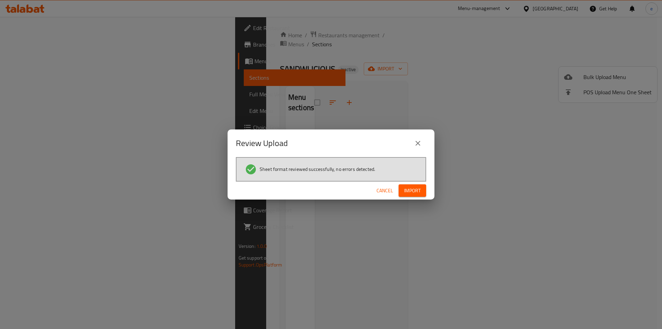
click at [413, 197] on div "Cancel Import" at bounding box center [331, 190] width 207 height 18
click at [413, 194] on span "Import" at bounding box center [412, 190] width 17 height 9
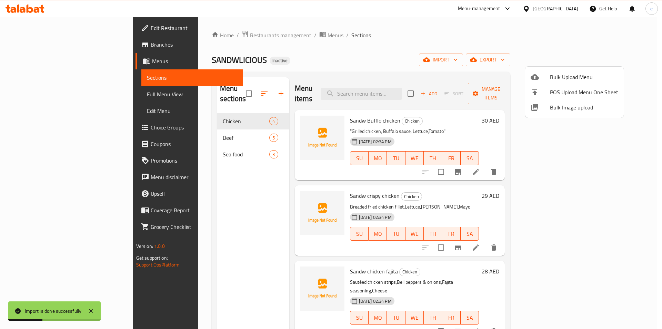
click at [37, 129] on div at bounding box center [331, 164] width 662 height 329
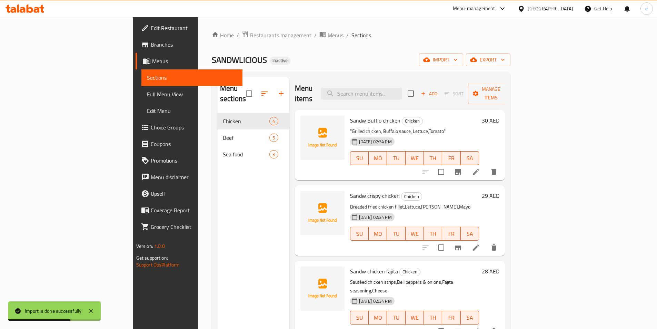
click at [151, 128] on span "Choice Groups" at bounding box center [194, 127] width 86 height 8
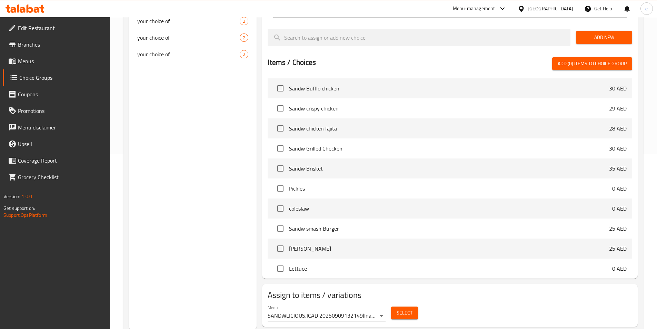
scroll to position [175, 0]
click at [412, 306] on button "Select" at bounding box center [404, 312] width 27 height 13
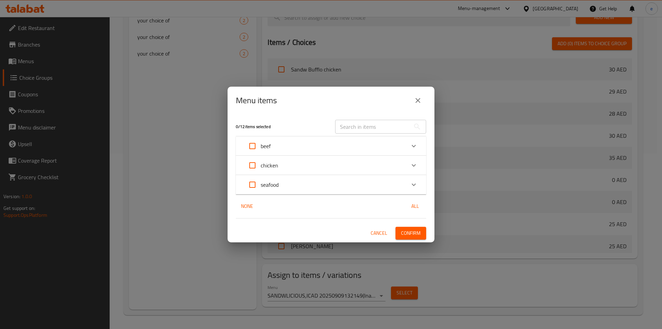
drag, startPoint x: 255, startPoint y: 146, endPoint x: 251, endPoint y: 157, distance: 11.9
click at [255, 147] on input "Expand" at bounding box center [252, 146] width 17 height 17
checkbox input "true"
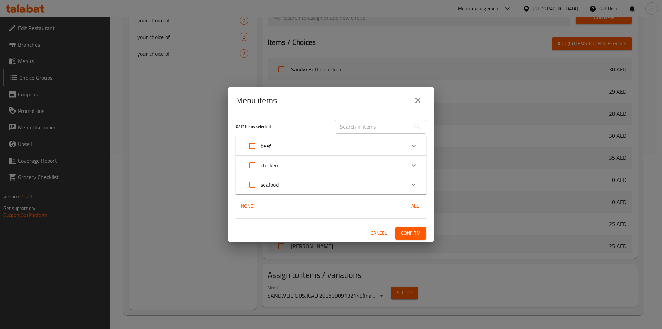
checkbox input "true"
drag, startPoint x: 251, startPoint y: 162, endPoint x: 253, endPoint y: 173, distance: 10.6
click at [252, 163] on input "Expand" at bounding box center [252, 165] width 17 height 17
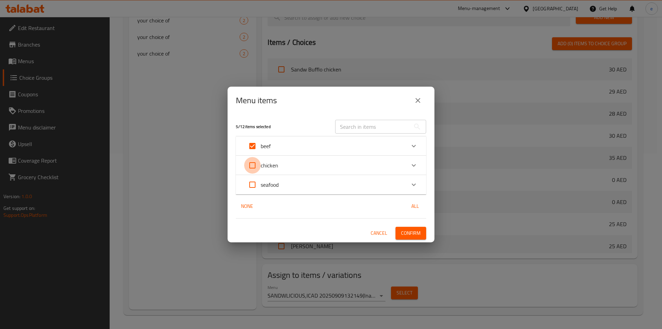
checkbox input "true"
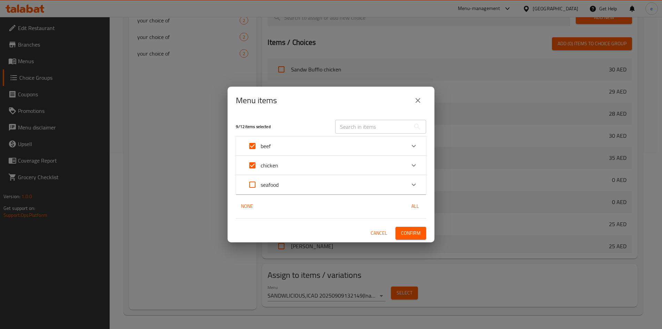
drag, startPoint x: 252, startPoint y: 180, endPoint x: 284, endPoint y: 200, distance: 37.5
click at [253, 181] on input "Expand" at bounding box center [252, 184] width 17 height 17
checkbox input "true"
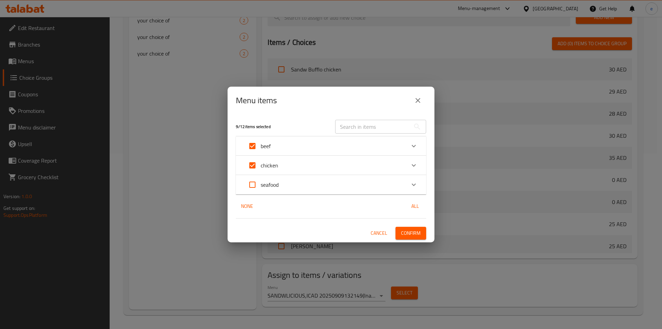
checkbox input "true"
click at [409, 234] on span "Confirm" at bounding box center [411, 233] width 20 height 9
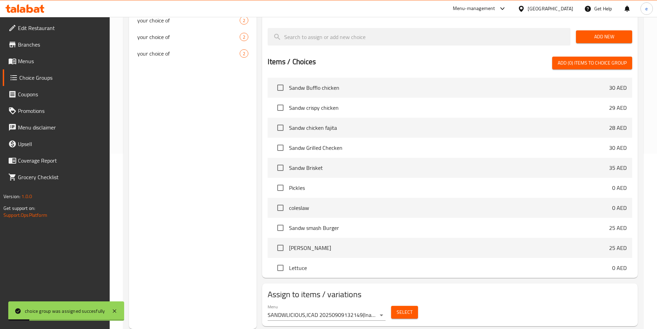
click at [38, 69] on link "Menus" at bounding box center [56, 61] width 107 height 17
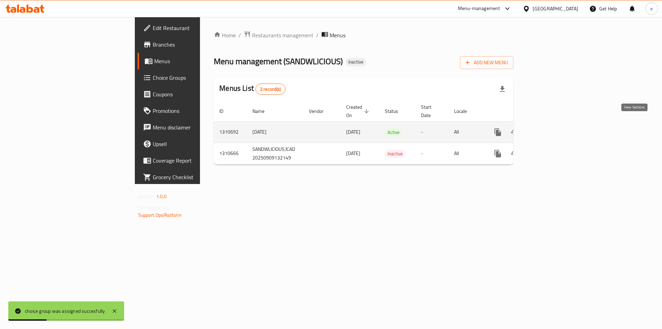
click at [556, 124] on link "enhanced table" at bounding box center [548, 132] width 17 height 17
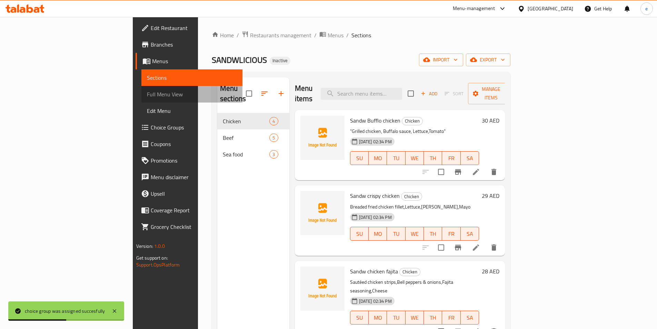
drag, startPoint x: 47, startPoint y: 96, endPoint x: 52, endPoint y: 105, distance: 10.4
click at [147, 96] on span "Full Menu View" at bounding box center [192, 94] width 90 height 8
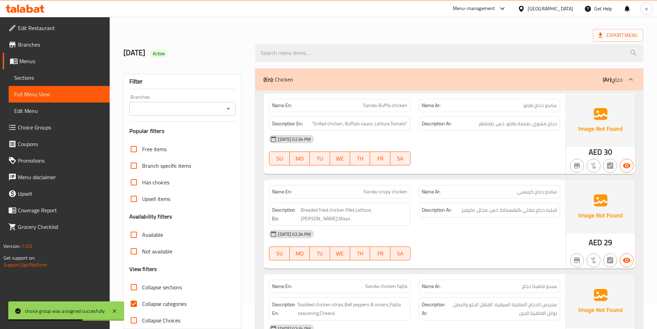
scroll to position [138, 0]
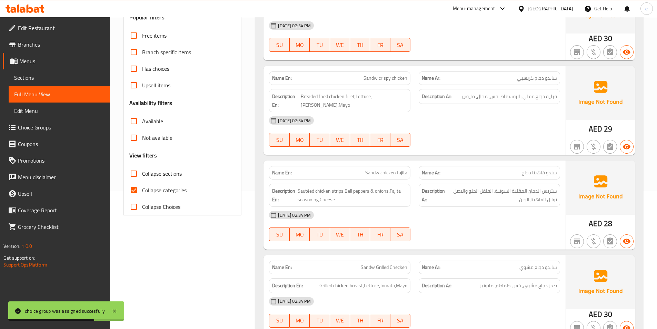
click at [146, 192] on span "Collapse categories" at bounding box center [164, 190] width 45 height 8
click at [142, 192] on input "Collapse categories" at bounding box center [134, 190] width 17 height 17
checkbox input "false"
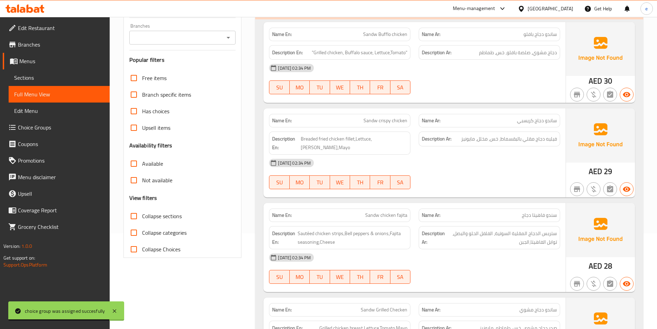
scroll to position [35, 0]
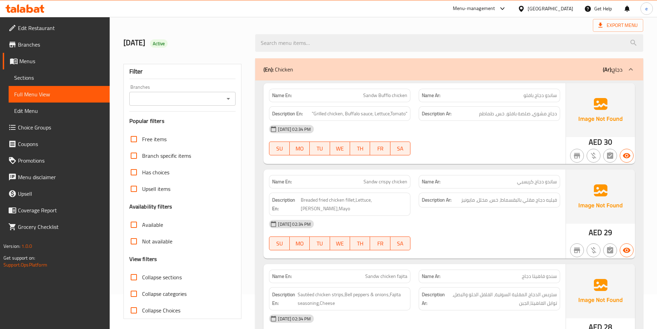
click at [493, 80] on div "(En): Chicken (Ar): دجاج" at bounding box center [449, 69] width 388 height 22
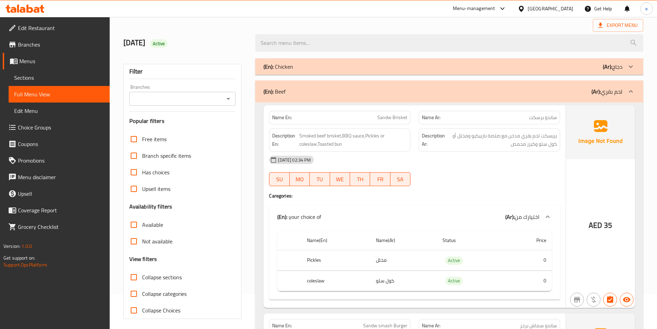
click at [492, 68] on div "(En): Chicken (Ar): دجاج" at bounding box center [443, 66] width 359 height 8
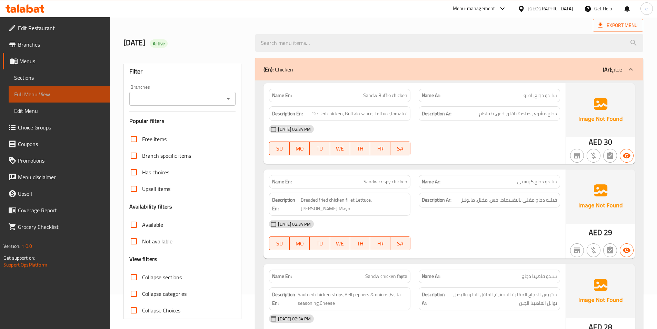
click at [33, 91] on span "Full Menu View" at bounding box center [59, 94] width 90 height 8
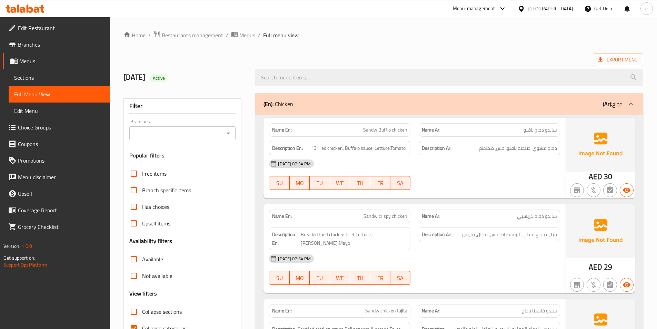
click at [322, 134] on div "Name En: Sandw Bufflo chicken" at bounding box center [339, 129] width 141 height 13
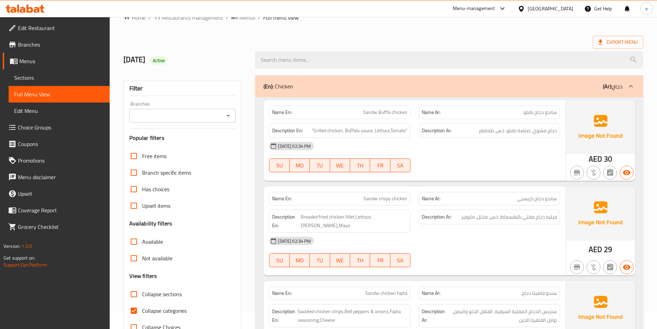
scroll to position [35, 0]
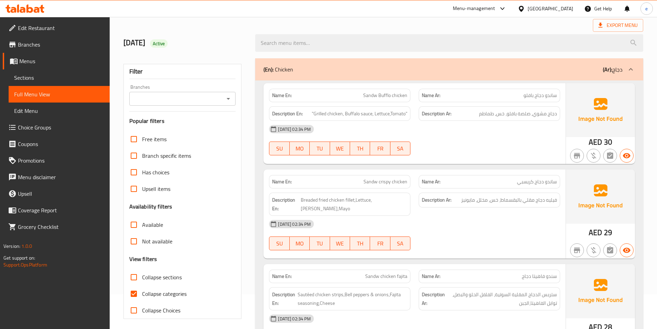
click at [161, 292] on span "Collapse categories" at bounding box center [164, 293] width 45 height 8
click at [142, 292] on input "Collapse categories" at bounding box center [134, 293] width 17 height 17
checkbox input "false"
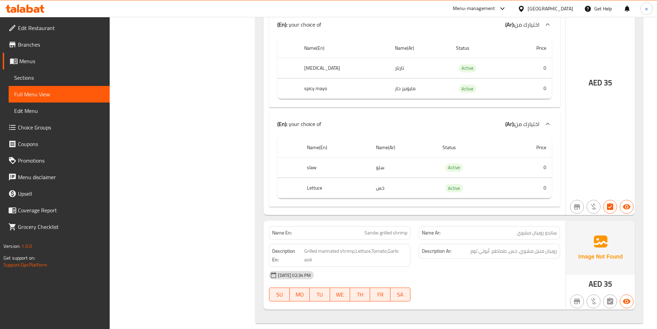
scroll to position [1552, 0]
click at [21, 124] on span "Choice Groups" at bounding box center [61, 127] width 86 height 8
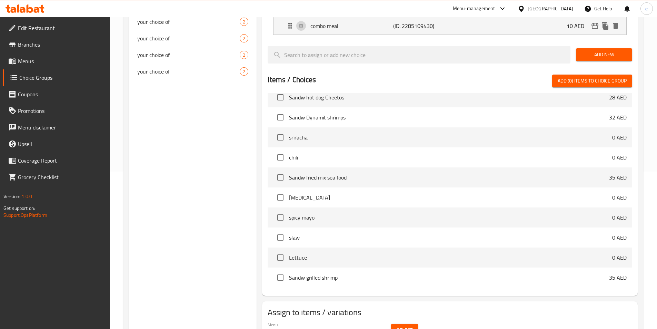
scroll to position [175, 0]
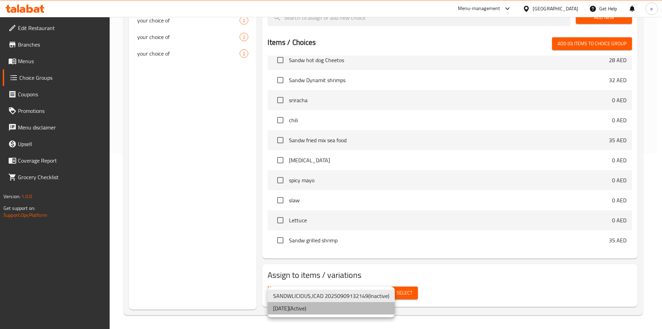
click at [296, 305] on li "[DATE] ( Active )" at bounding box center [331, 308] width 127 height 12
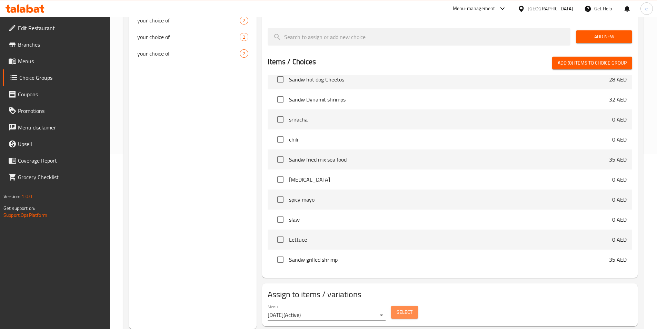
click at [403, 308] on span "Select" at bounding box center [405, 312] width 16 height 9
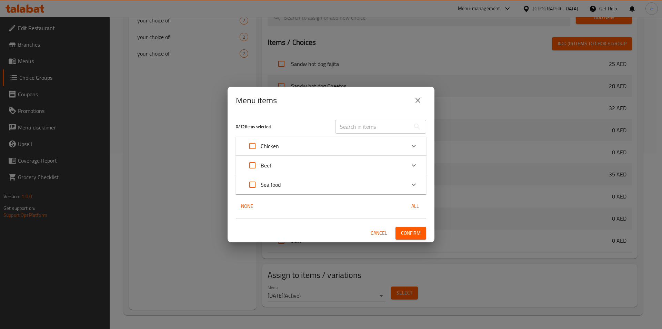
click at [252, 148] on input "Expand" at bounding box center [252, 146] width 17 height 17
checkbox input "true"
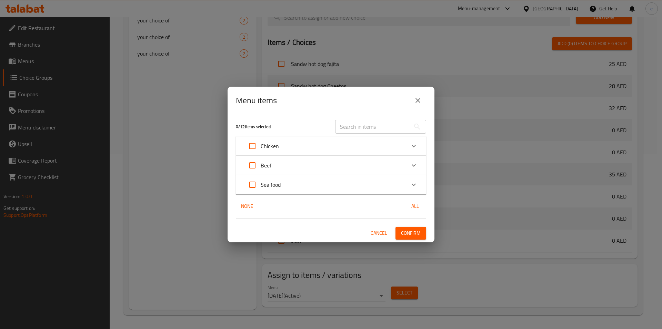
checkbox input "true"
click at [251, 164] on input "Expand" at bounding box center [252, 165] width 17 height 17
checkbox input "true"
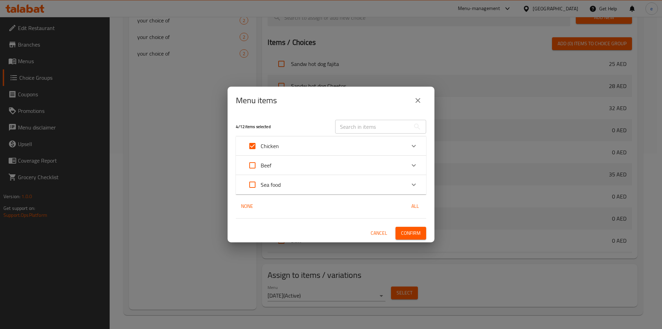
checkbox input "true"
click at [256, 177] on input "Expand" at bounding box center [252, 184] width 17 height 17
checkbox input "true"
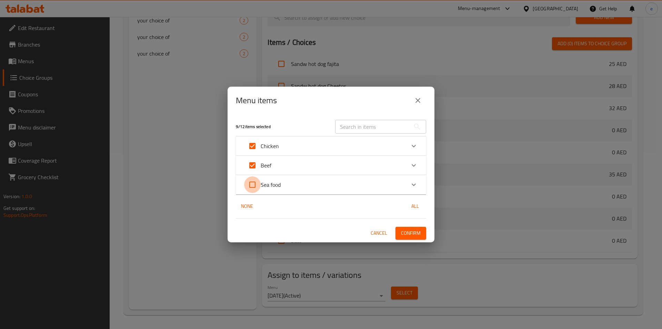
checkbox input "true"
click at [417, 234] on span "Confirm" at bounding box center [411, 233] width 20 height 9
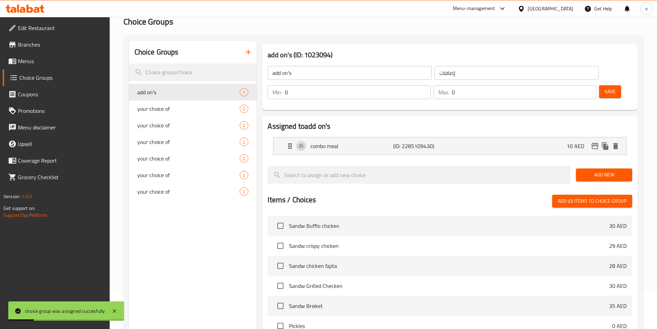
scroll to position [0, 0]
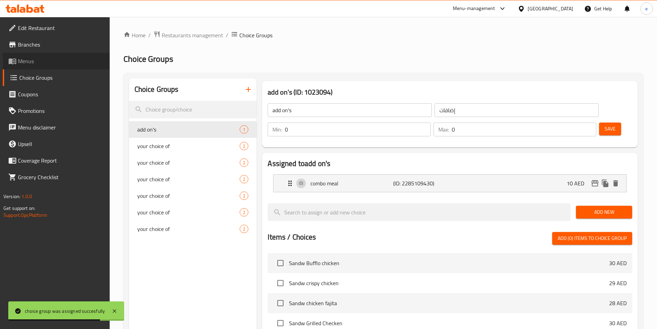
click at [38, 63] on span "Menus" at bounding box center [61, 61] width 86 height 8
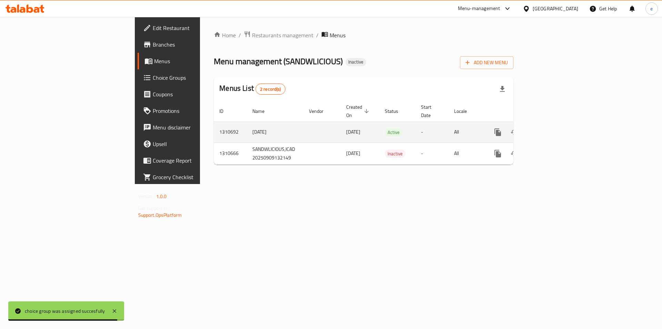
click at [552, 128] on icon "enhanced table" at bounding box center [548, 132] width 8 height 8
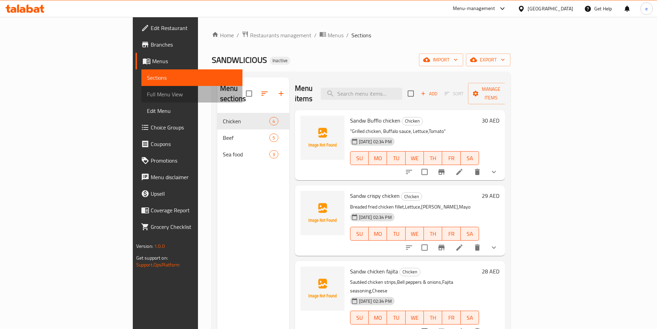
click at [147, 92] on span "Full Menu View" at bounding box center [192, 94] width 90 height 8
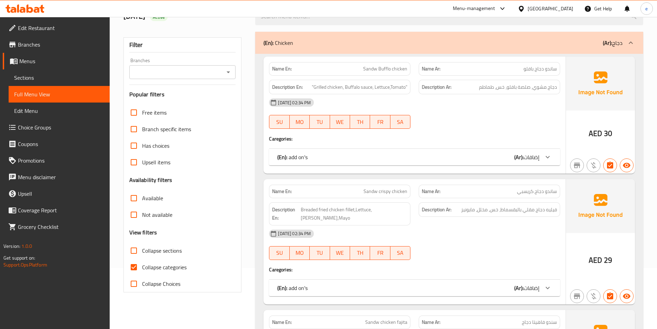
scroll to position [138, 0]
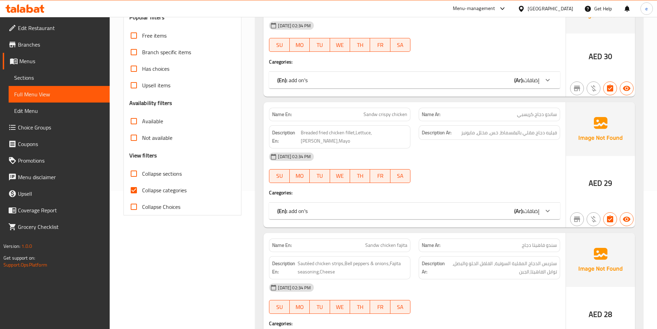
click at [135, 193] on input "Collapse categories" at bounding box center [134, 190] width 17 height 17
checkbox input "false"
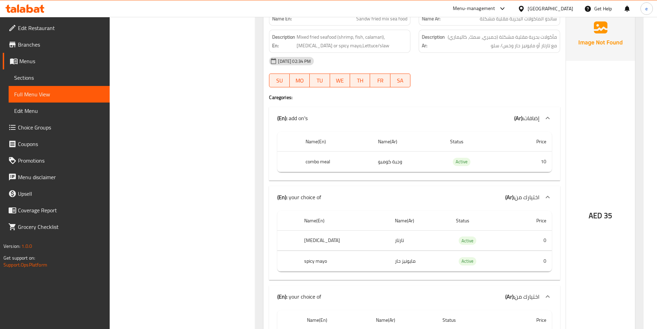
scroll to position [2300, 0]
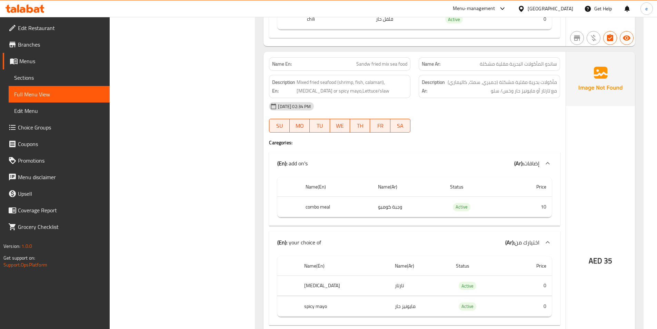
drag, startPoint x: 30, startPoint y: 126, endPoint x: 80, endPoint y: 140, distance: 51.7
click at [30, 126] on span "Choice Groups" at bounding box center [61, 127] width 86 height 8
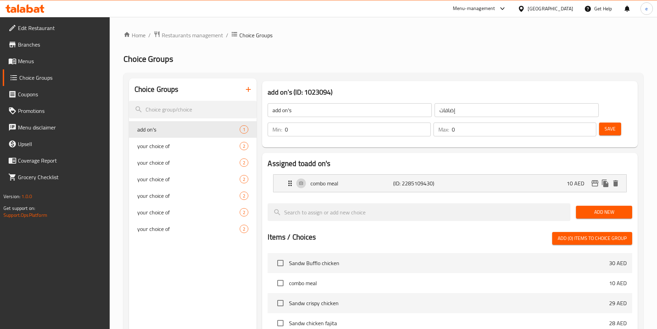
click at [39, 58] on span "Menus" at bounding box center [61, 61] width 86 height 8
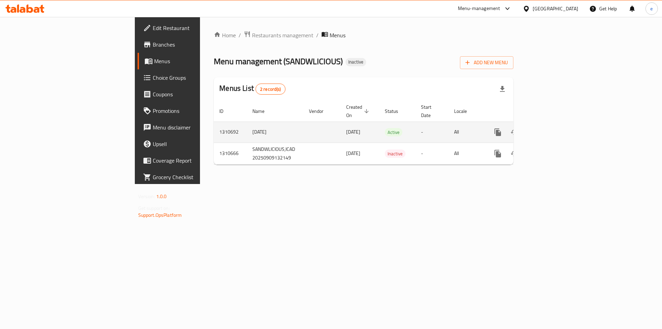
click at [552, 128] on icon "enhanced table" at bounding box center [548, 132] width 8 height 8
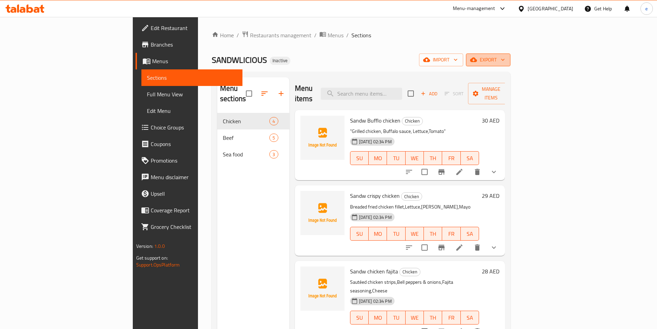
click at [511, 55] on button "export" at bounding box center [488, 59] width 45 height 13
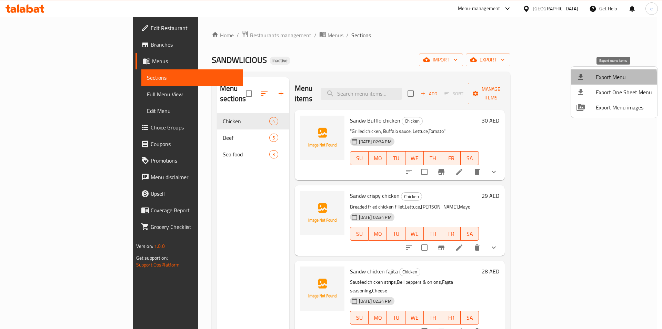
click at [599, 78] on span "Export Menu" at bounding box center [624, 77] width 56 height 8
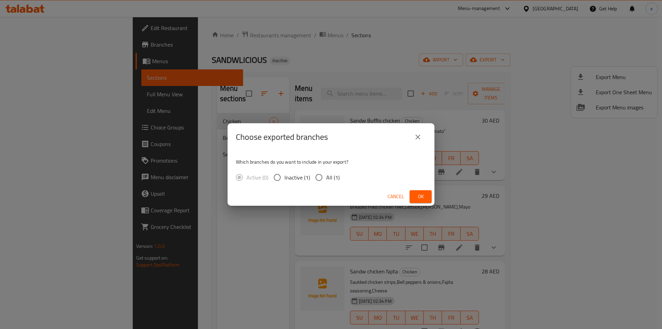
click at [331, 180] on span "All (1)" at bounding box center [332, 177] width 13 height 8
click at [326, 180] on input "All (1)" at bounding box center [319, 177] width 14 height 14
radio input "true"
click at [421, 196] on span "Ok" at bounding box center [420, 196] width 11 height 9
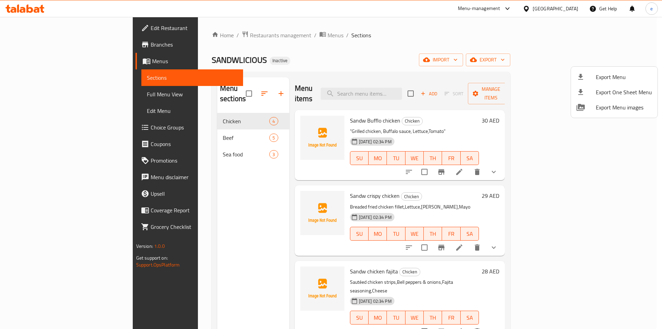
click at [48, 99] on div at bounding box center [331, 164] width 662 height 329
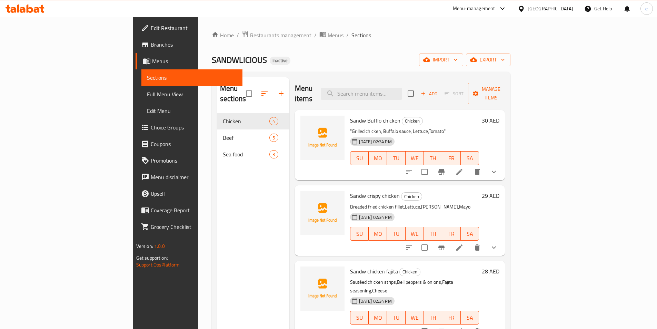
click at [147, 97] on span "Full Menu View" at bounding box center [192, 94] width 90 height 8
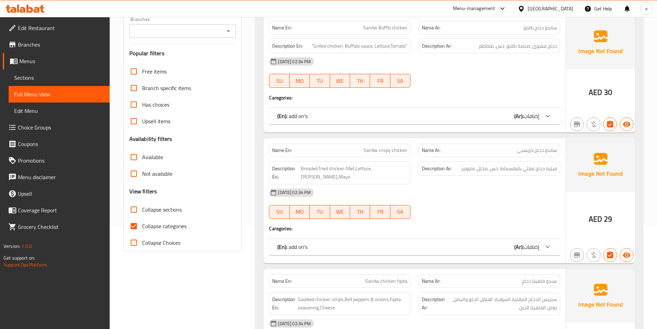
scroll to position [138, 0]
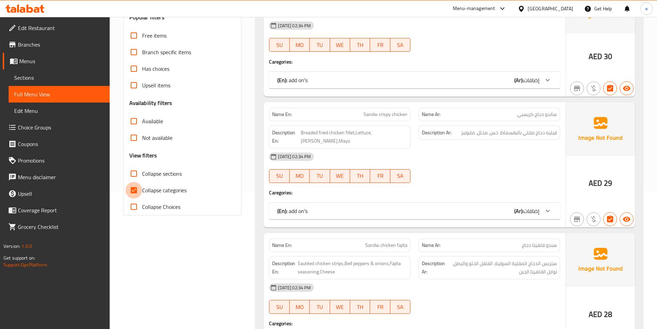
click at [140, 189] on input "Collapse categories" at bounding box center [134, 190] width 17 height 17
checkbox input "false"
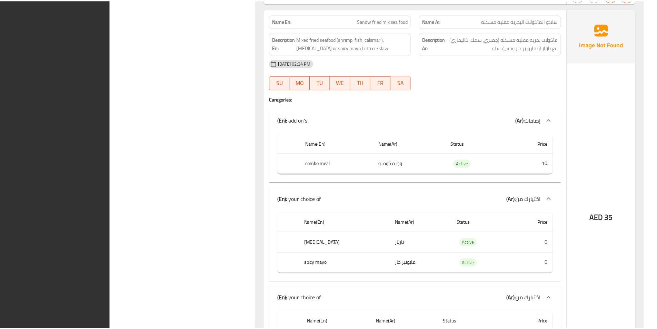
scroll to position [2594, 0]
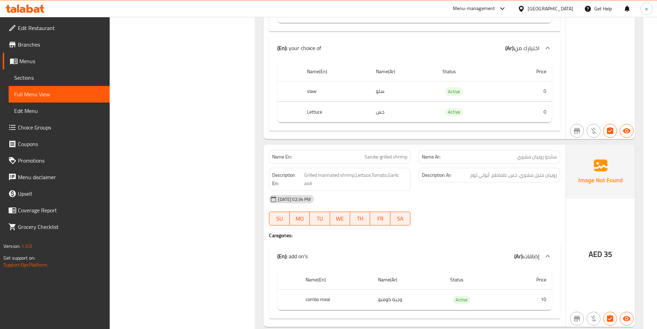
click at [55, 28] on span "Edit Restaurant" at bounding box center [61, 28] width 86 height 8
